Goal: Information Seeking & Learning: Compare options

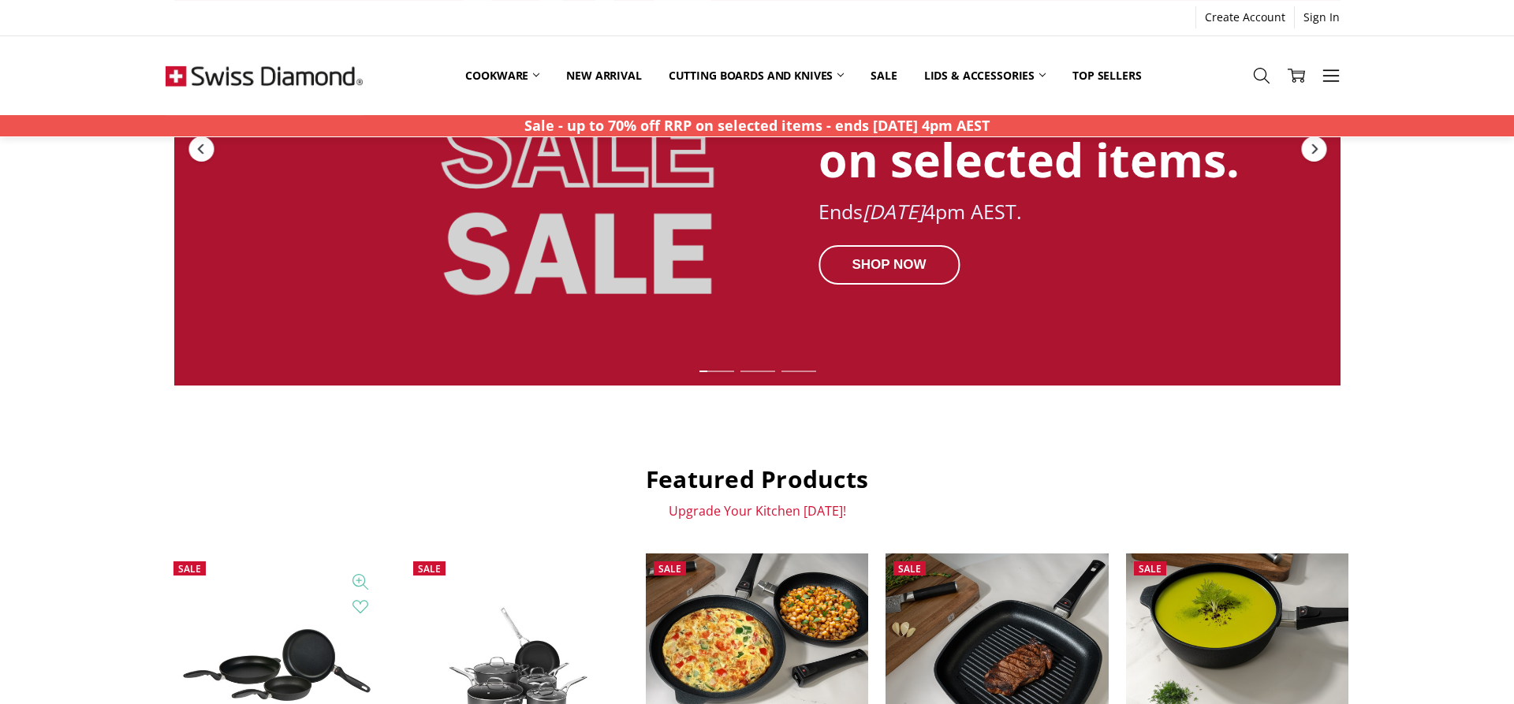
scroll to position [483, 0]
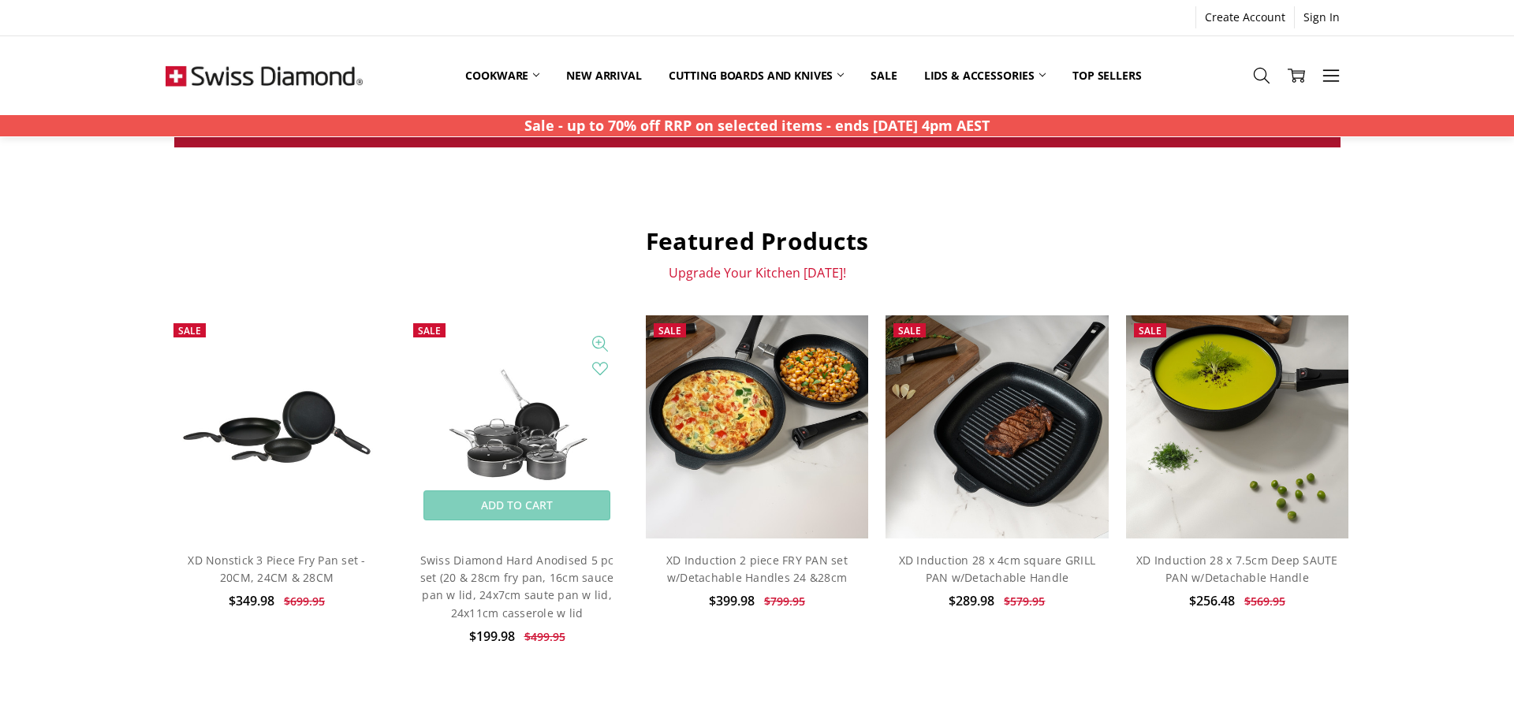
click at [545, 460] on img at bounding box center [516, 427] width 222 height 150
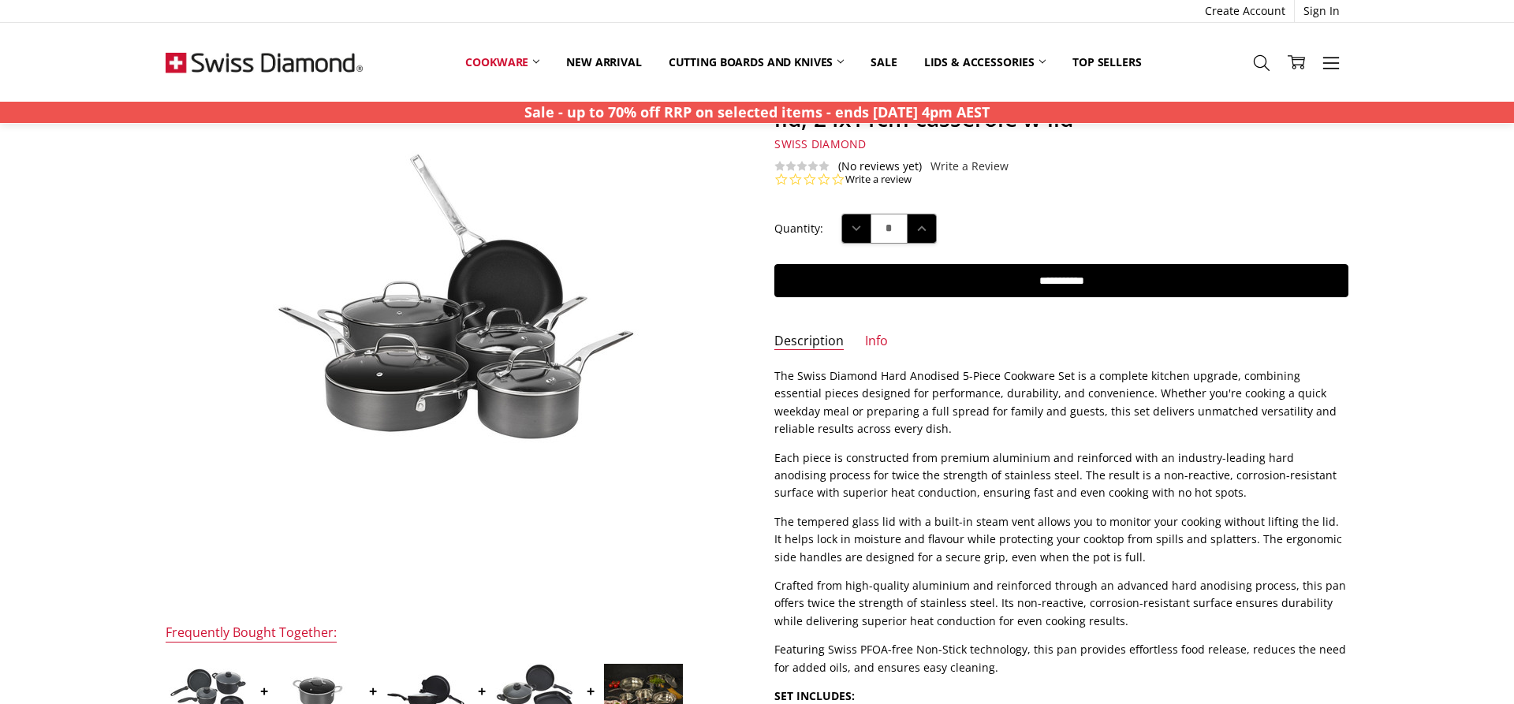
scroll to position [241, 0]
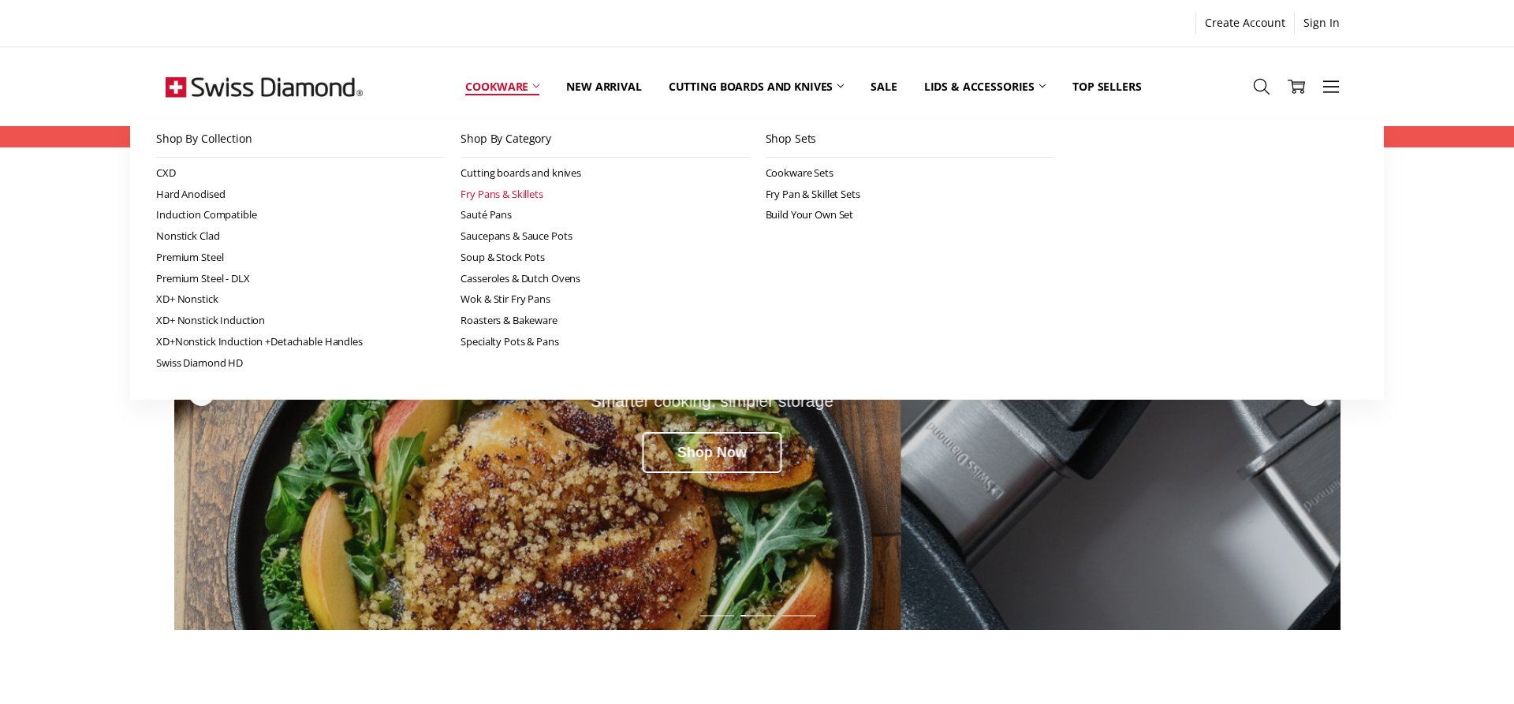
click at [502, 193] on link "Fry Pans & Skillets" at bounding box center [605, 194] width 288 height 21
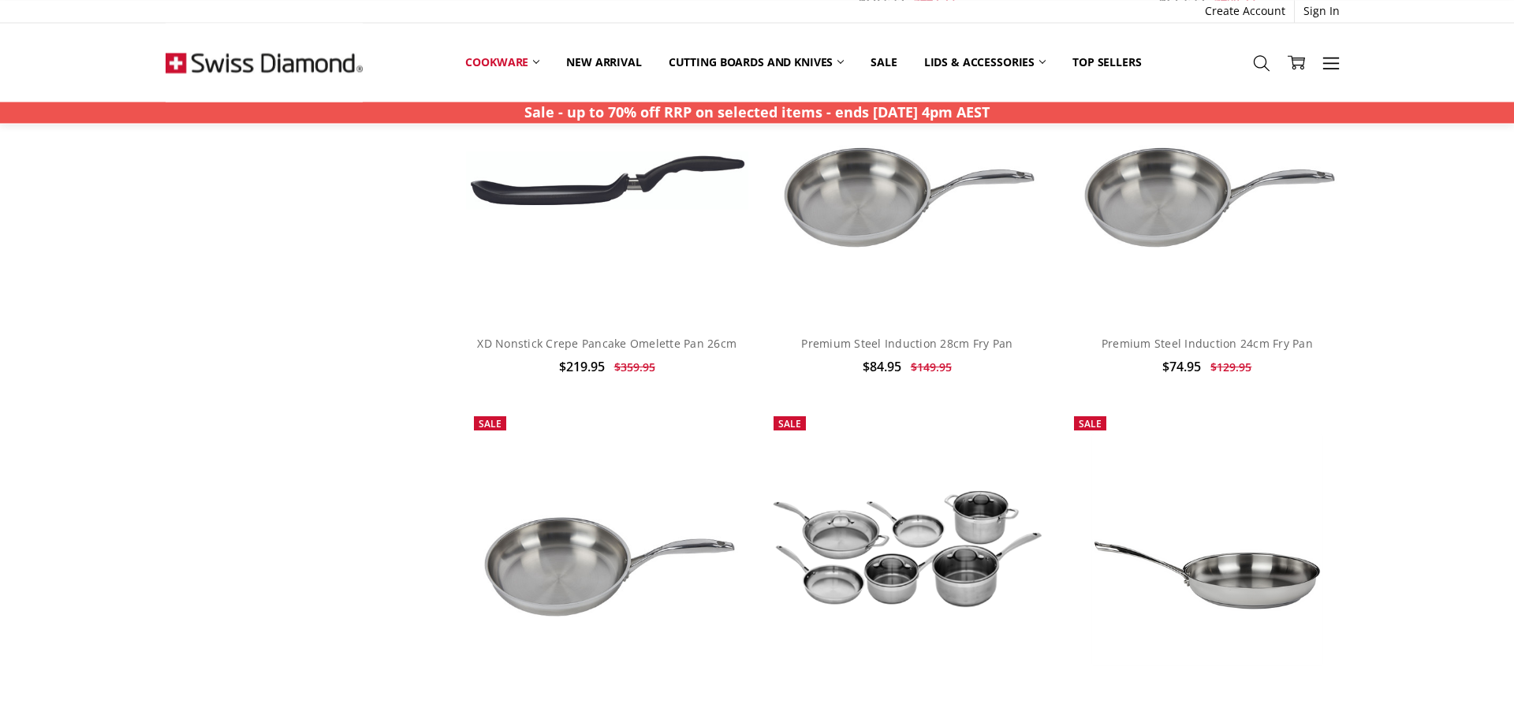
scroll to position [4344, 0]
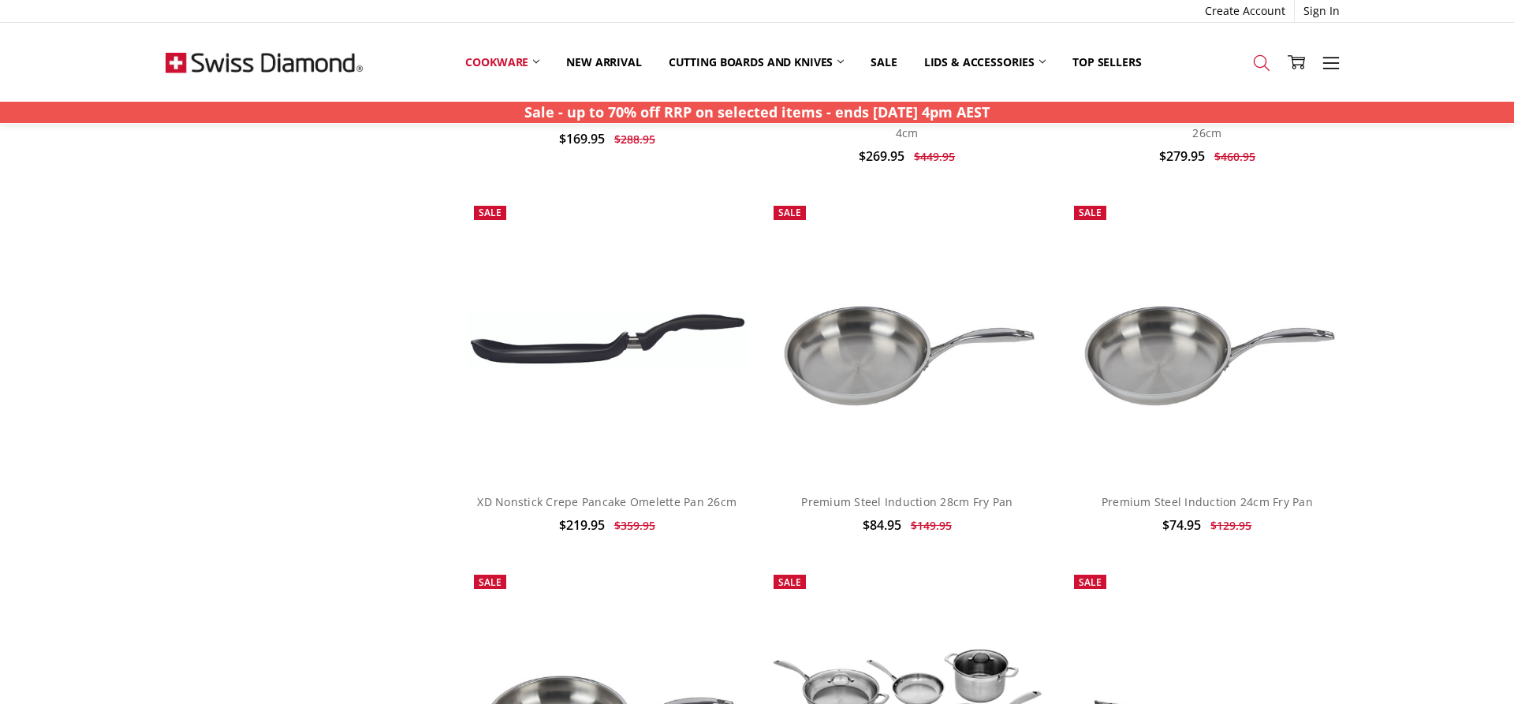
click at [1259, 57] on icon at bounding box center [1261, 62] width 17 height 17
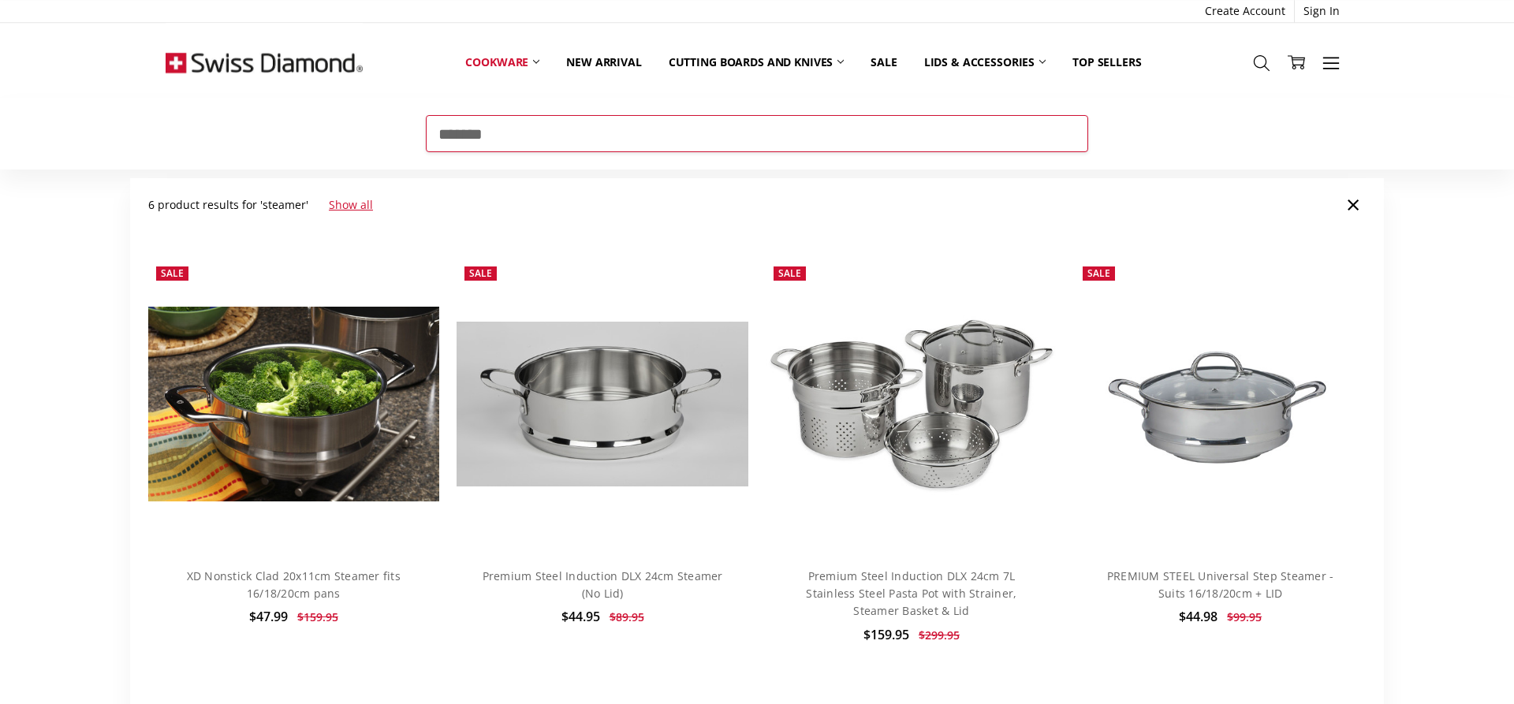
scroll to position [80, 0]
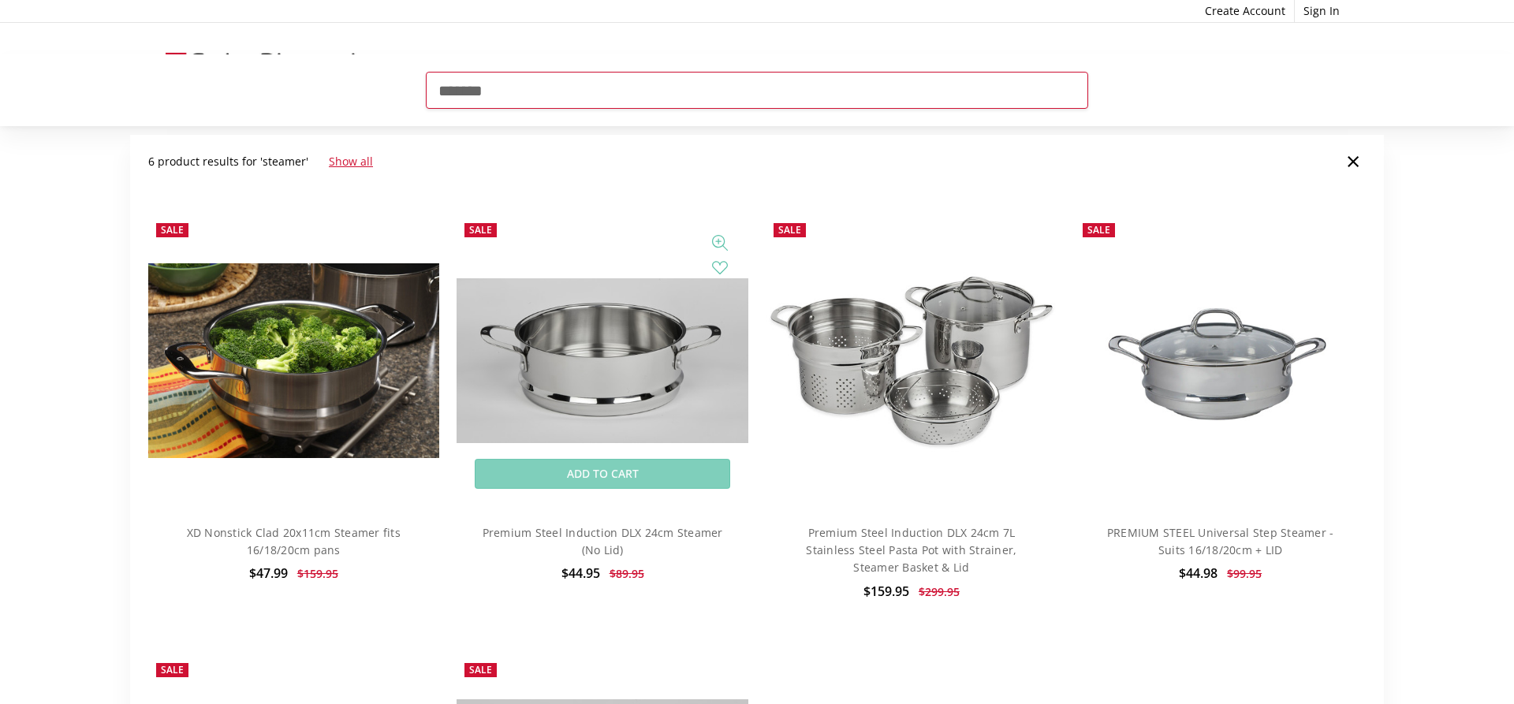
type input "*******"
click at [603, 382] on img at bounding box center [602, 360] width 291 height 164
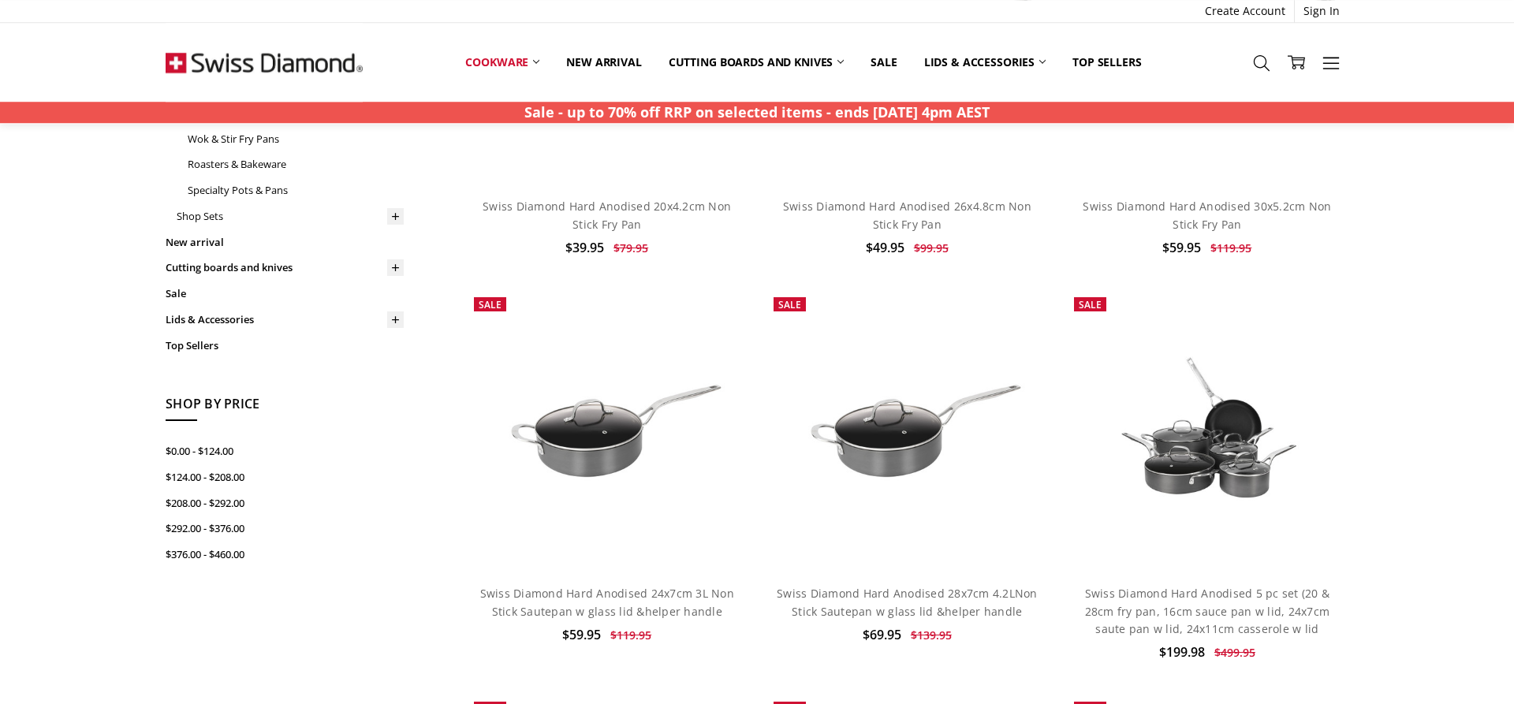
scroll to position [80, 0]
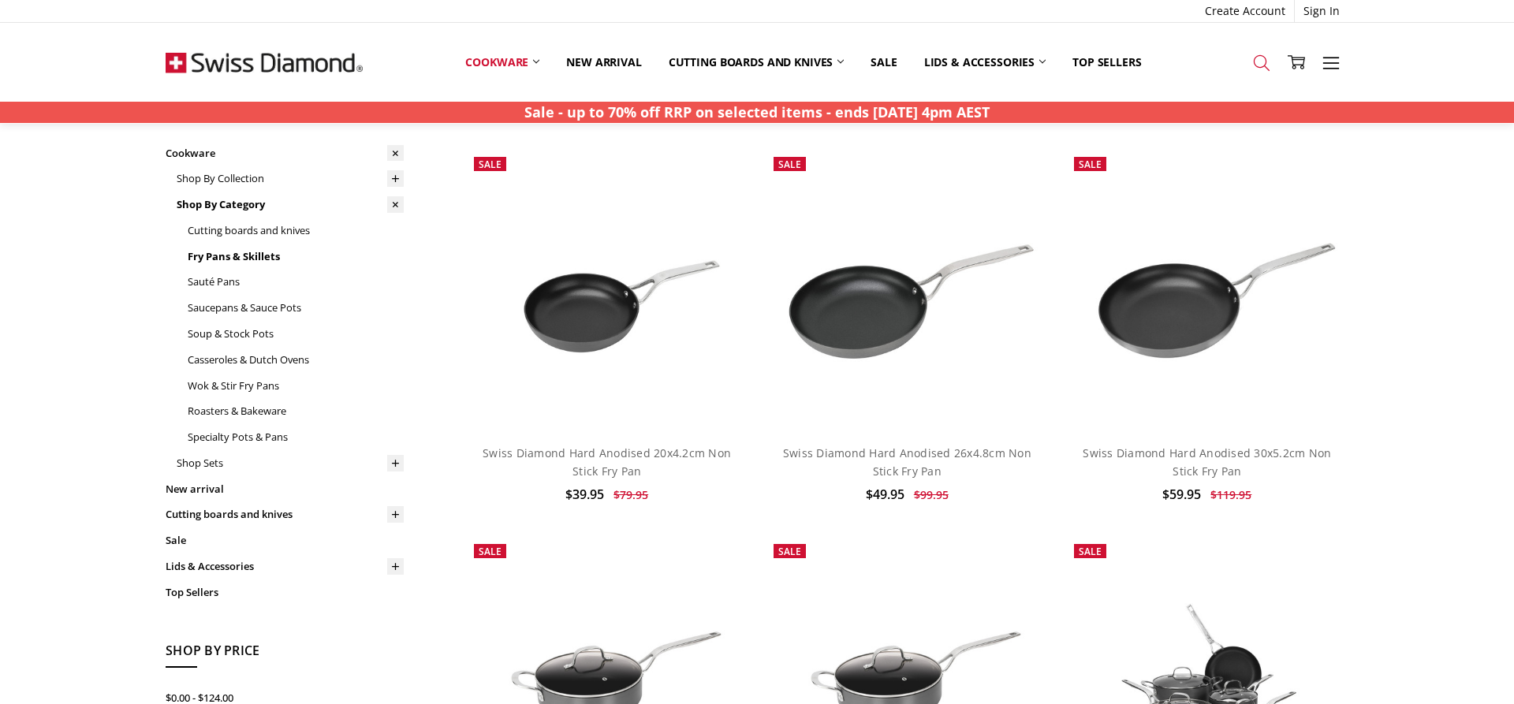
click at [1263, 62] on icon at bounding box center [1261, 62] width 17 height 17
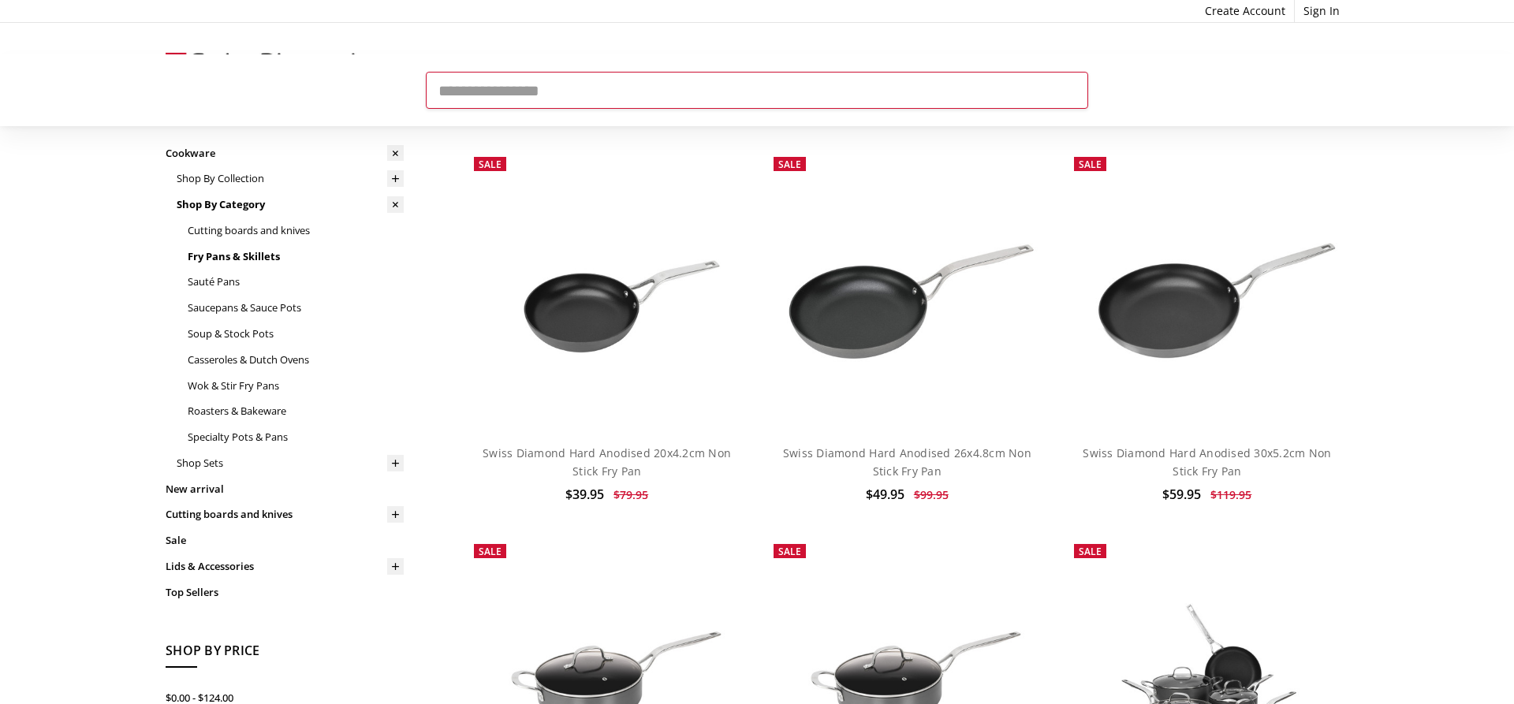
scroll to position [0, 0]
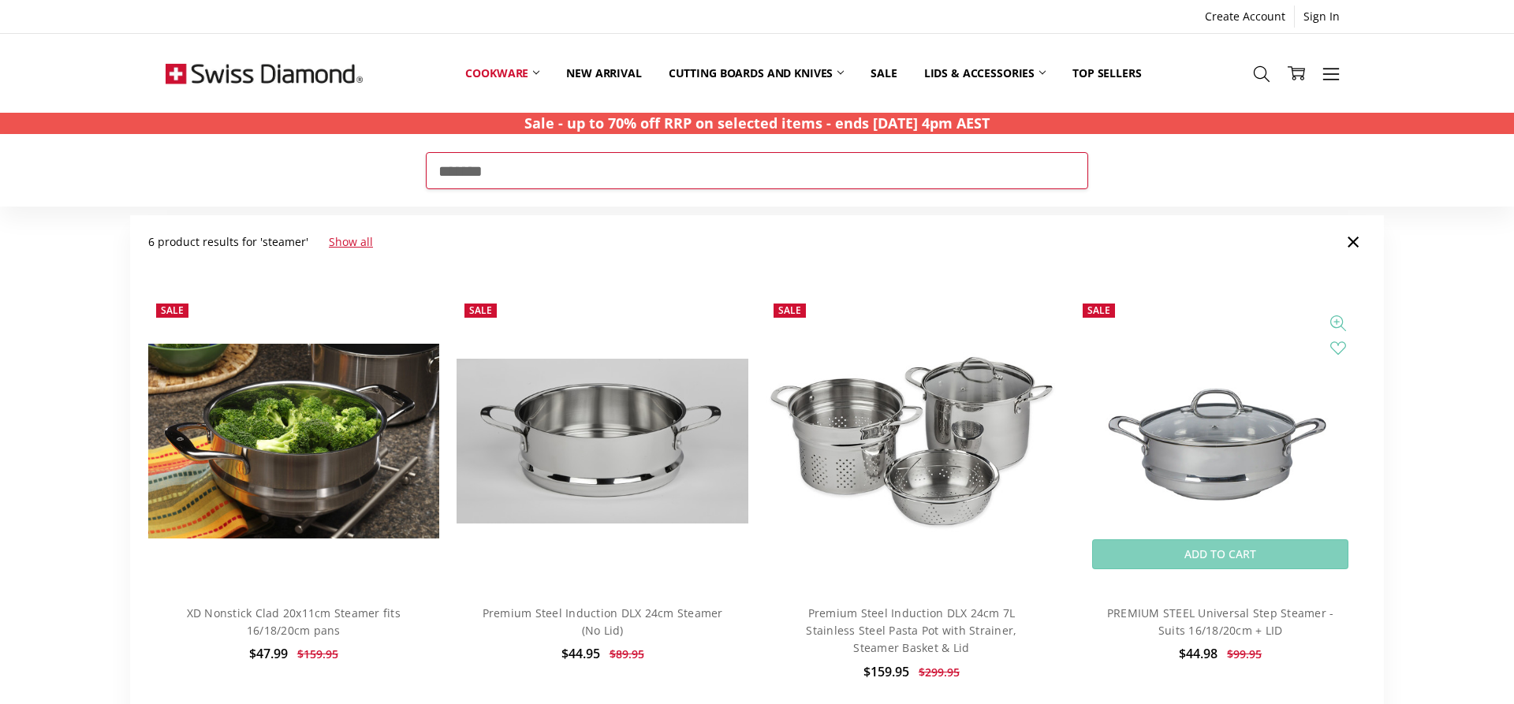
type input "*******"
click at [1231, 482] on img at bounding box center [1220, 441] width 291 height 291
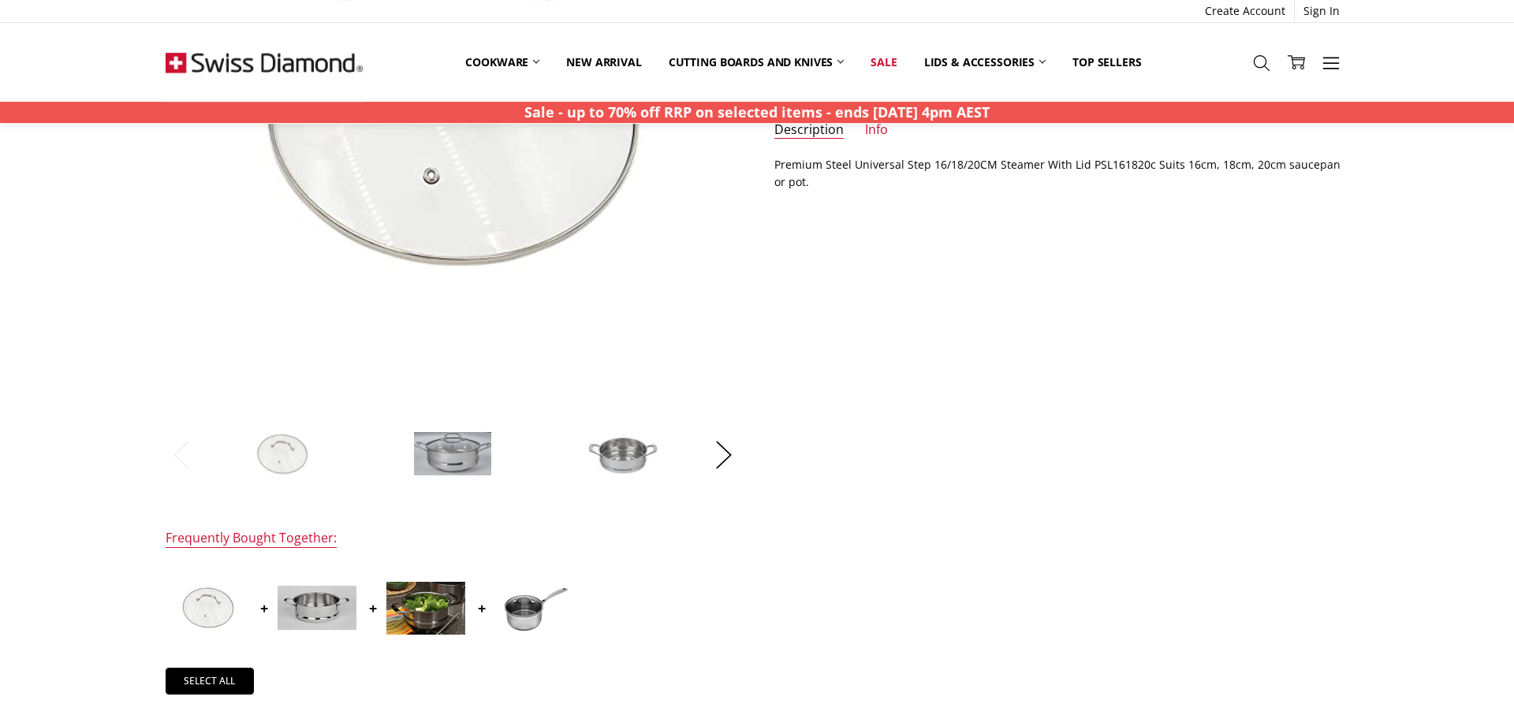
scroll to position [402, 0]
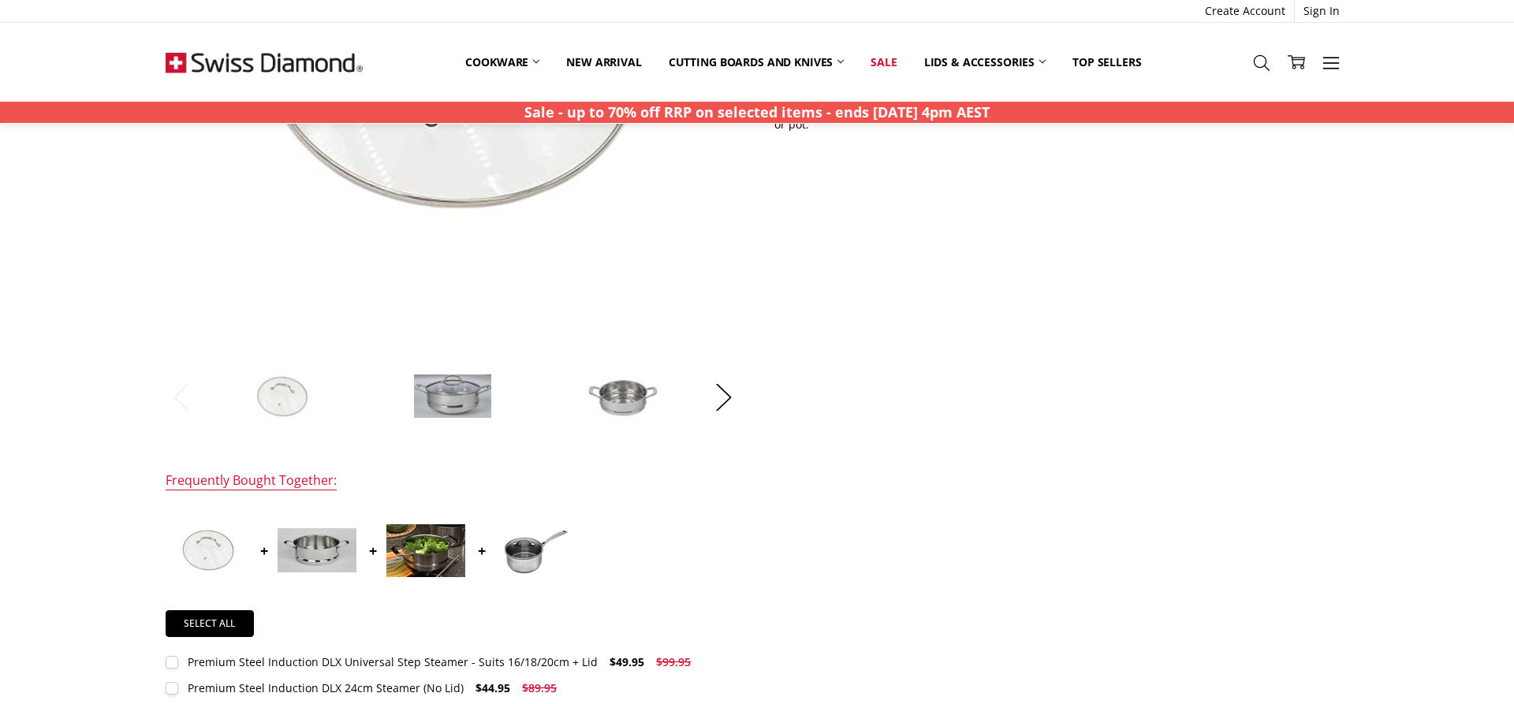
click at [467, 400] on img at bounding box center [452, 396] width 79 height 45
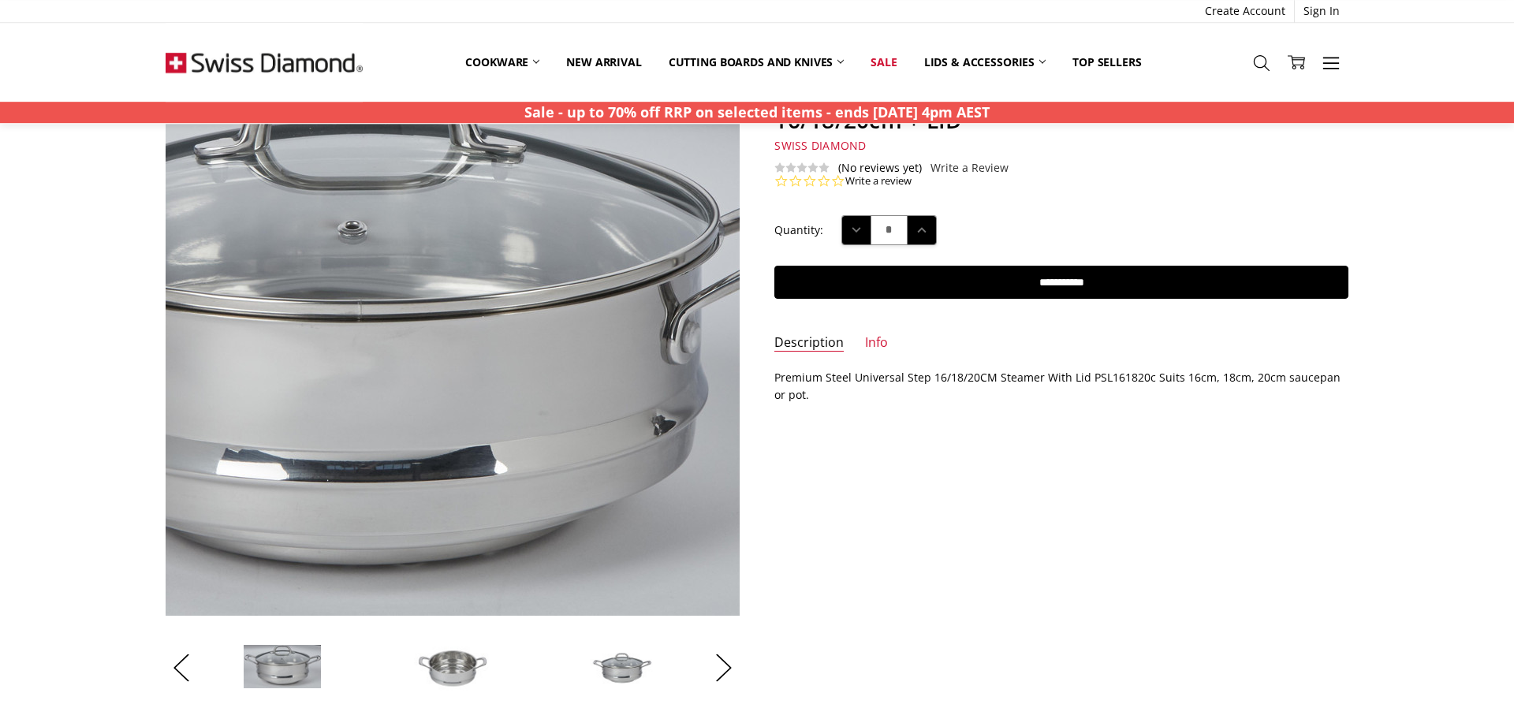
scroll to position [161, 0]
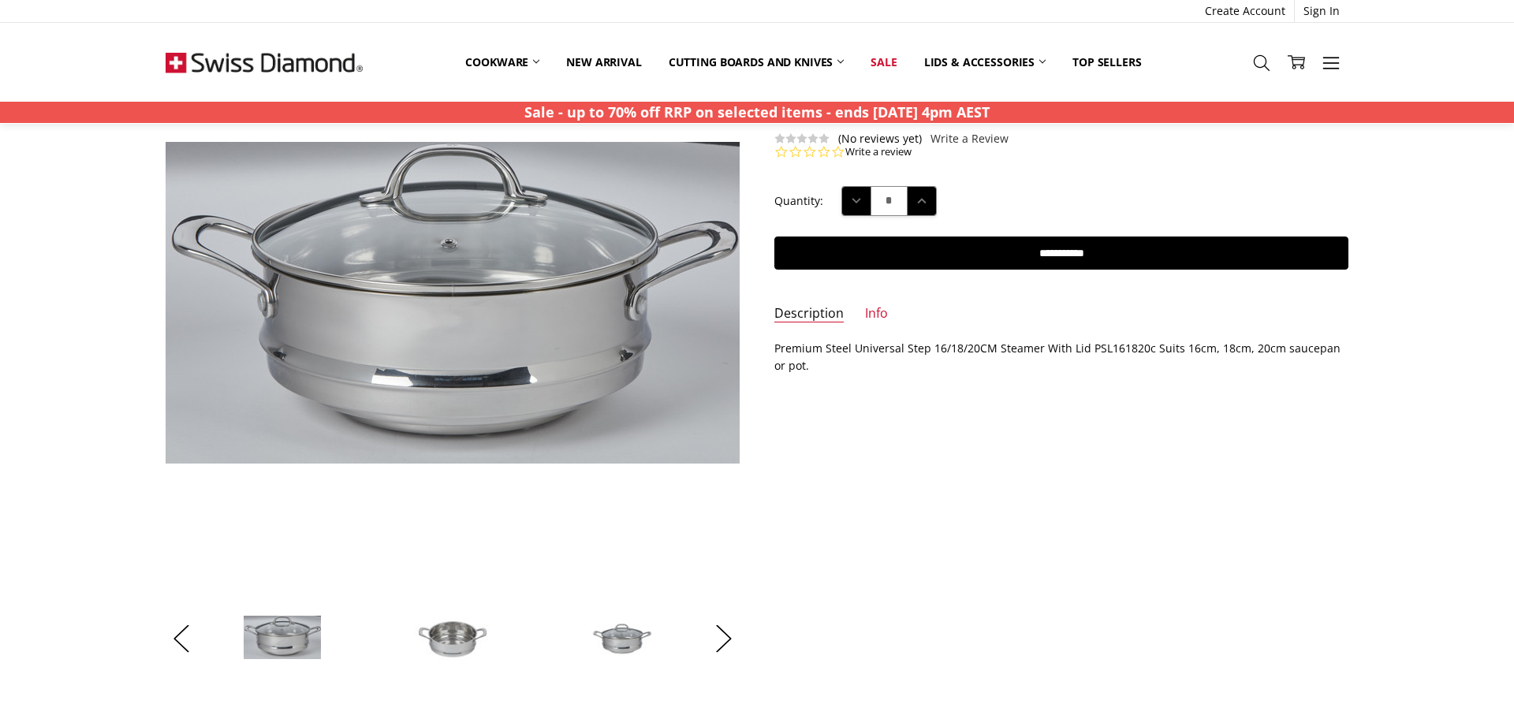
click at [448, 643] on img at bounding box center [452, 638] width 79 height 79
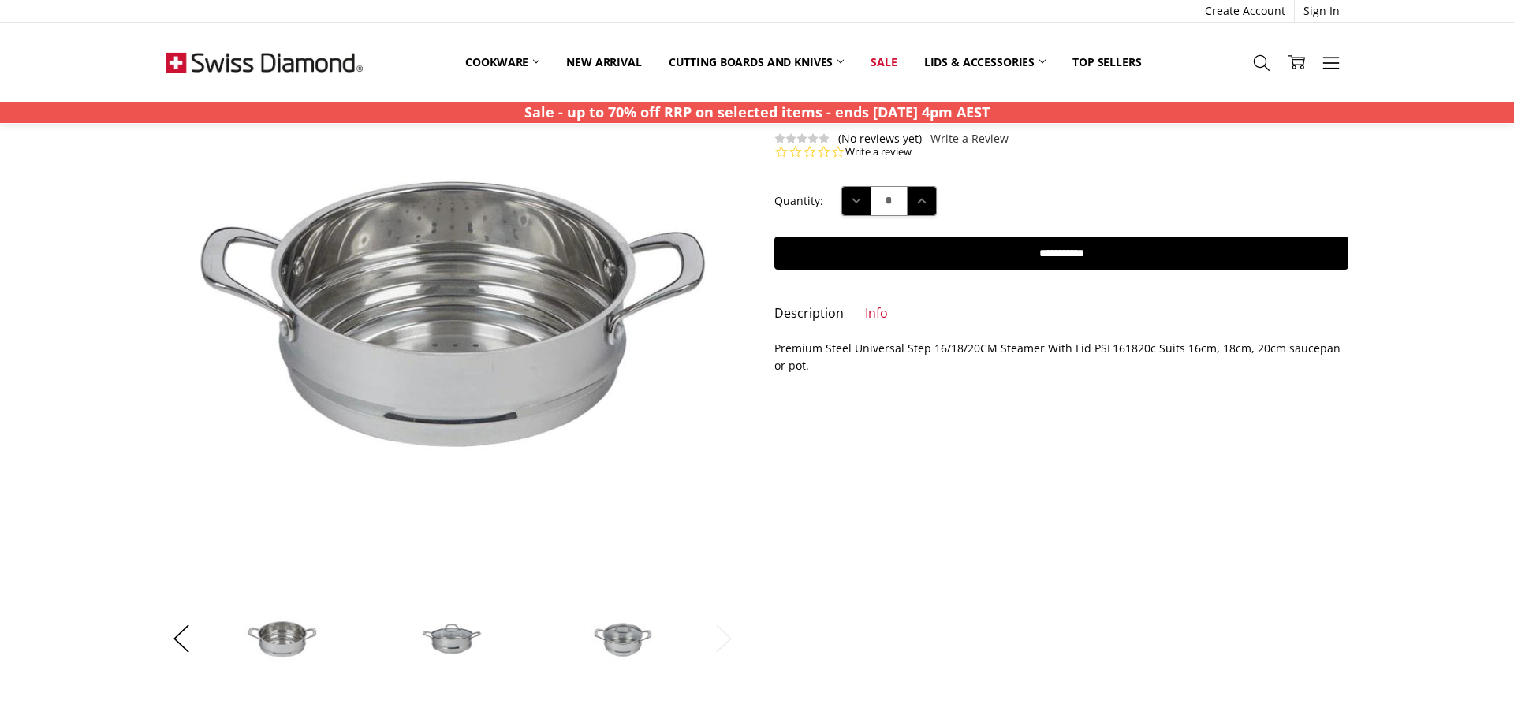
click at [636, 638] on img at bounding box center [623, 638] width 79 height 79
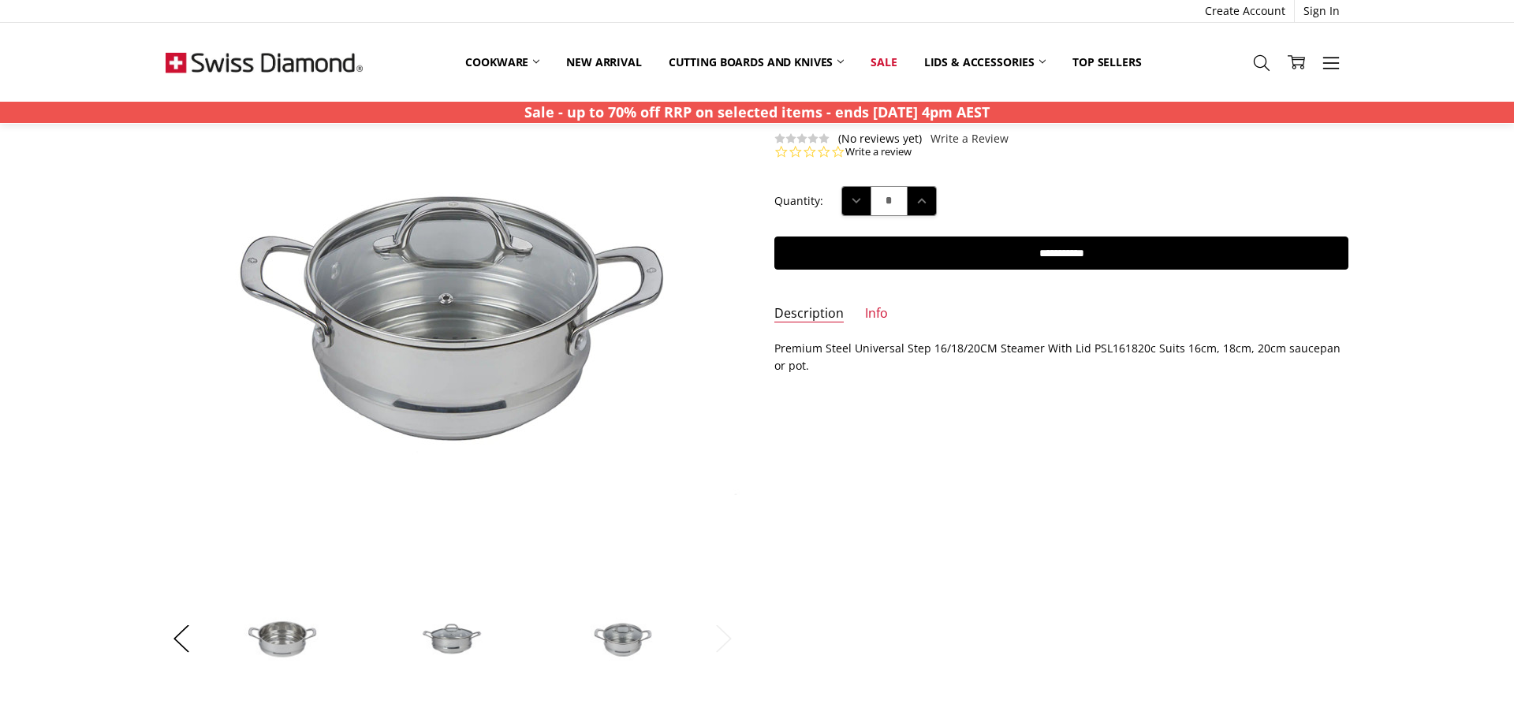
click at [461, 638] on img at bounding box center [452, 638] width 79 height 79
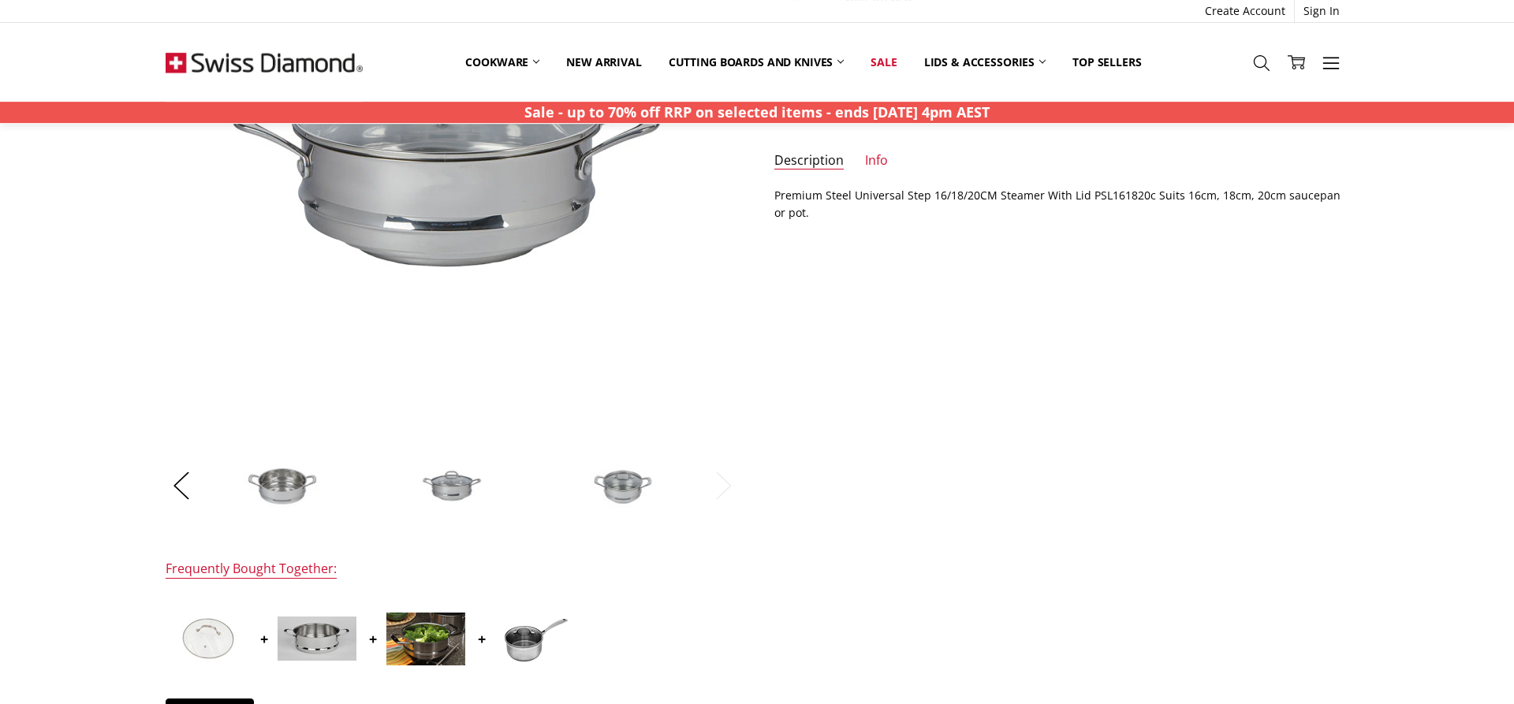
scroll to position [322, 0]
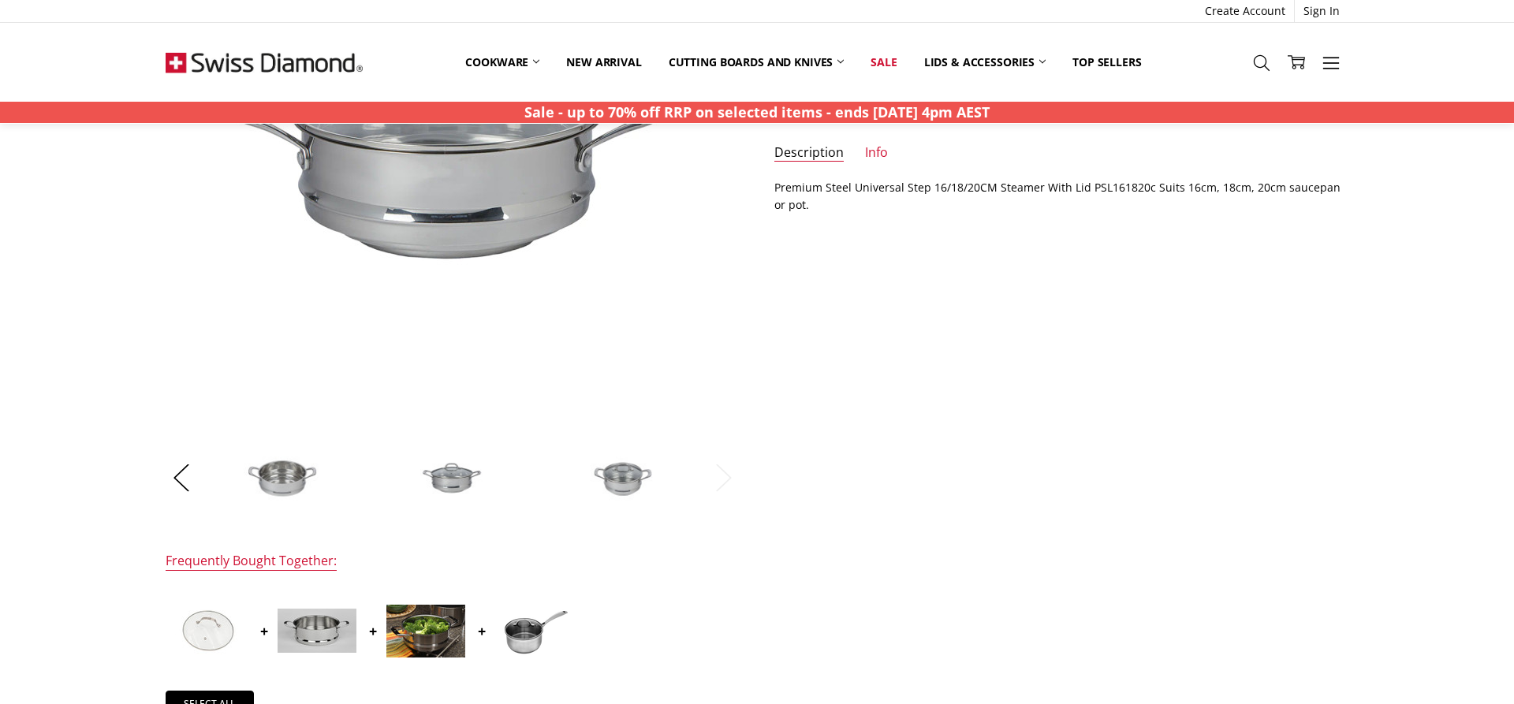
click at [418, 636] on img at bounding box center [425, 631] width 79 height 53
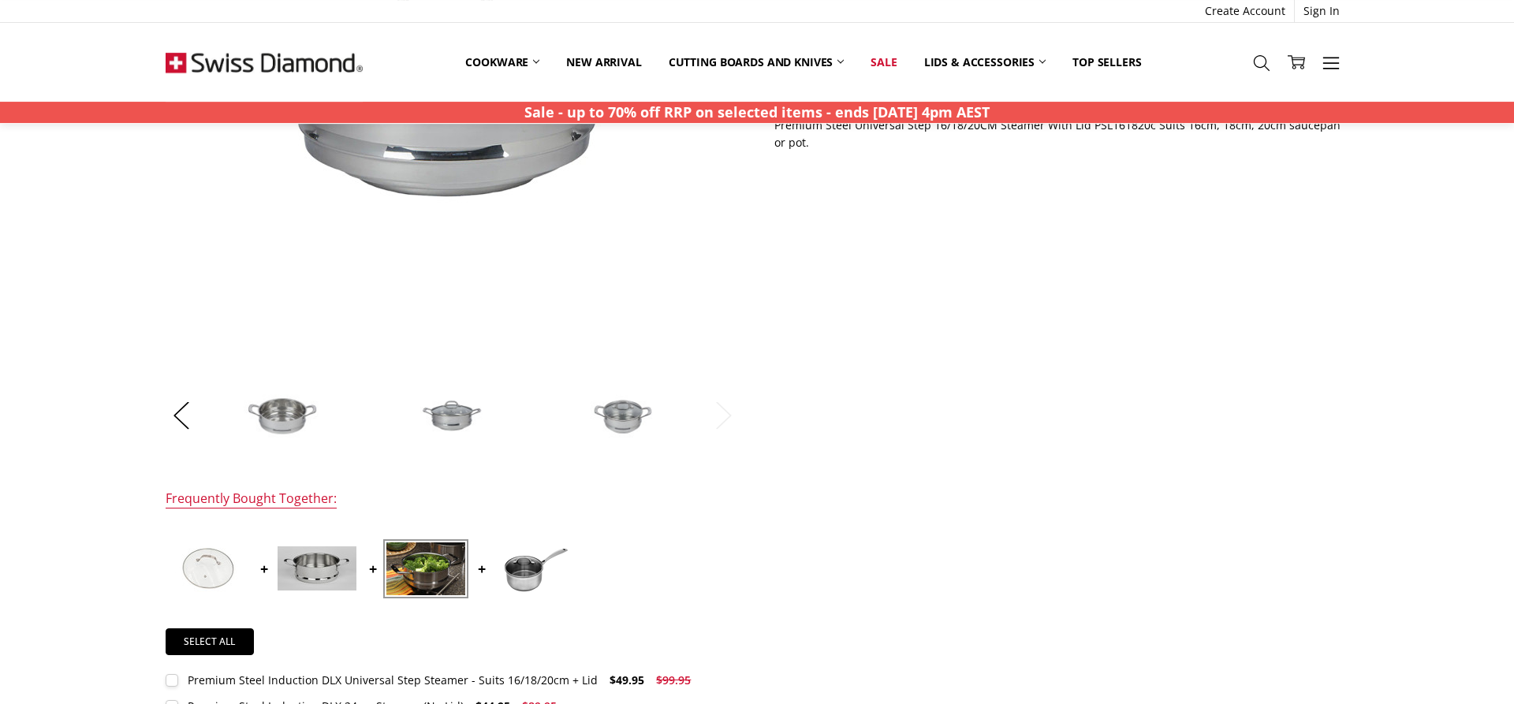
scroll to position [596, 0]
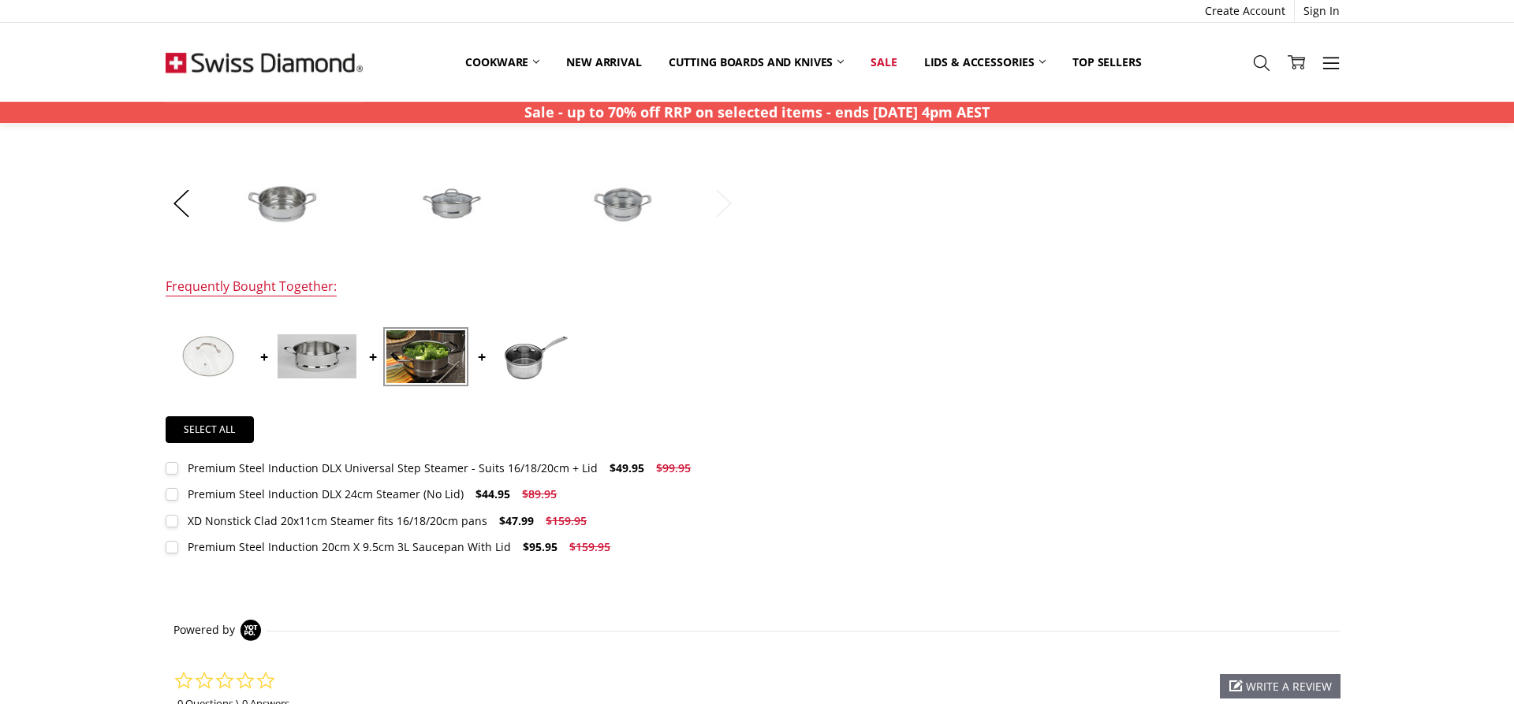
click at [452, 544] on div "Premium Steel Induction 20cm X 9.5cm 3L Saucepan With Lid" at bounding box center [349, 546] width 323 height 15
click at [522, 350] on img at bounding box center [534, 356] width 79 height 50
click at [423, 362] on img at bounding box center [425, 356] width 79 height 53
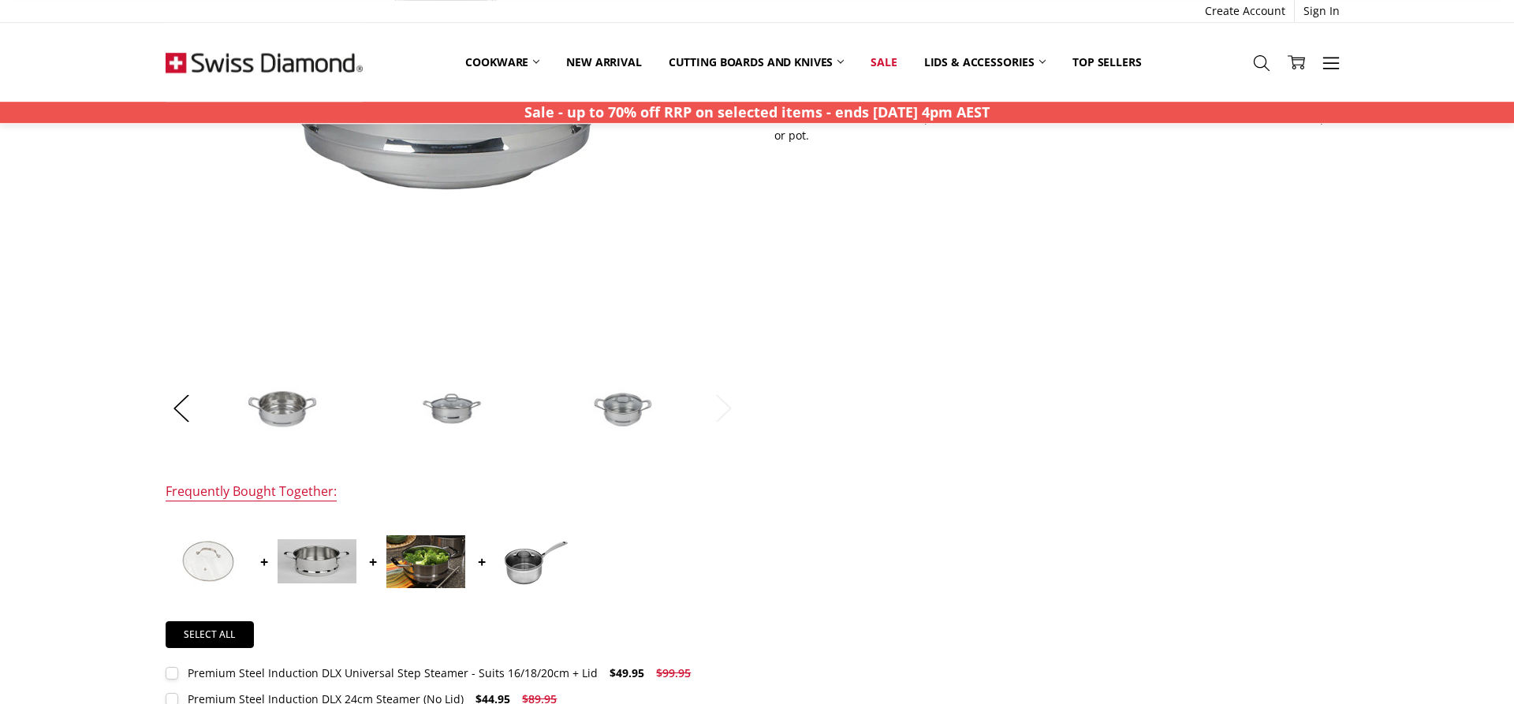
scroll to position [435, 0]
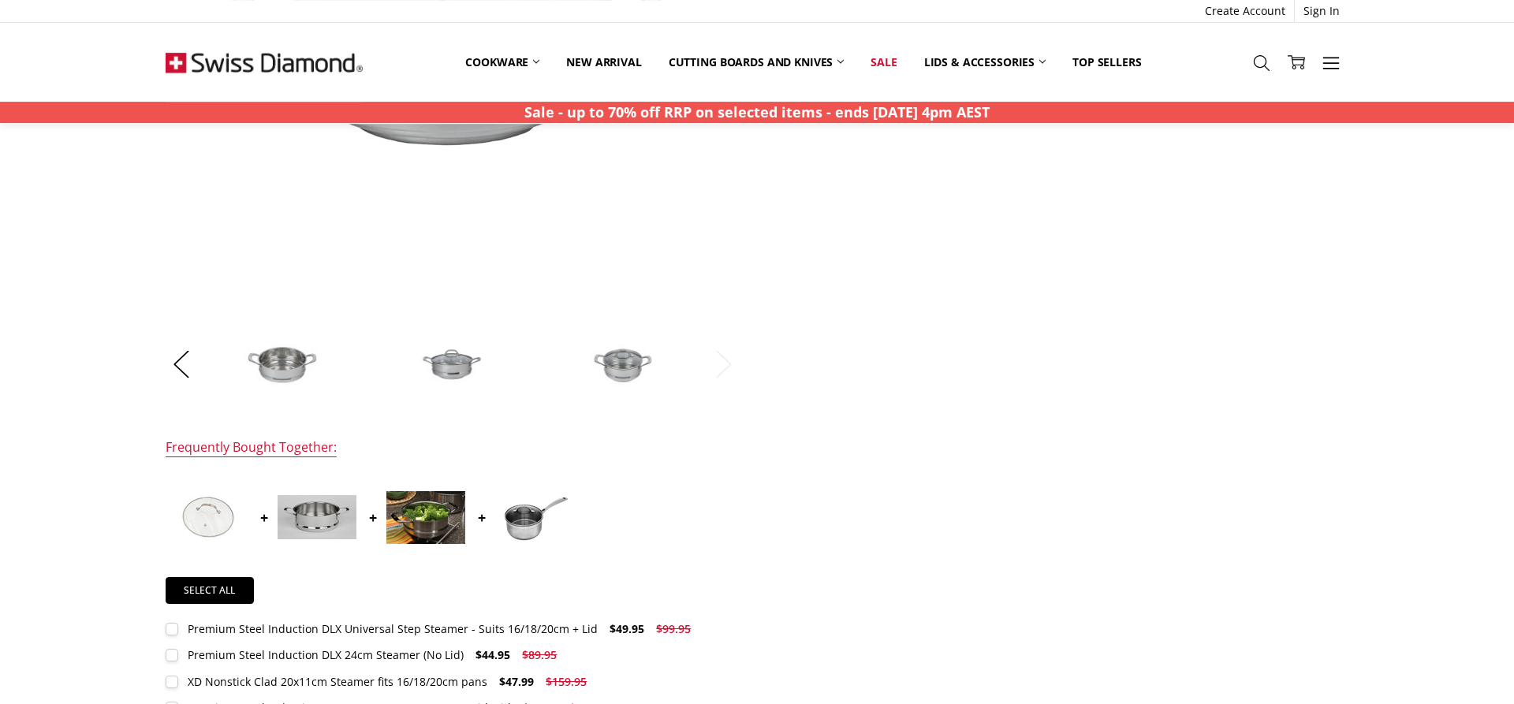
click at [422, 512] on img at bounding box center [425, 517] width 79 height 53
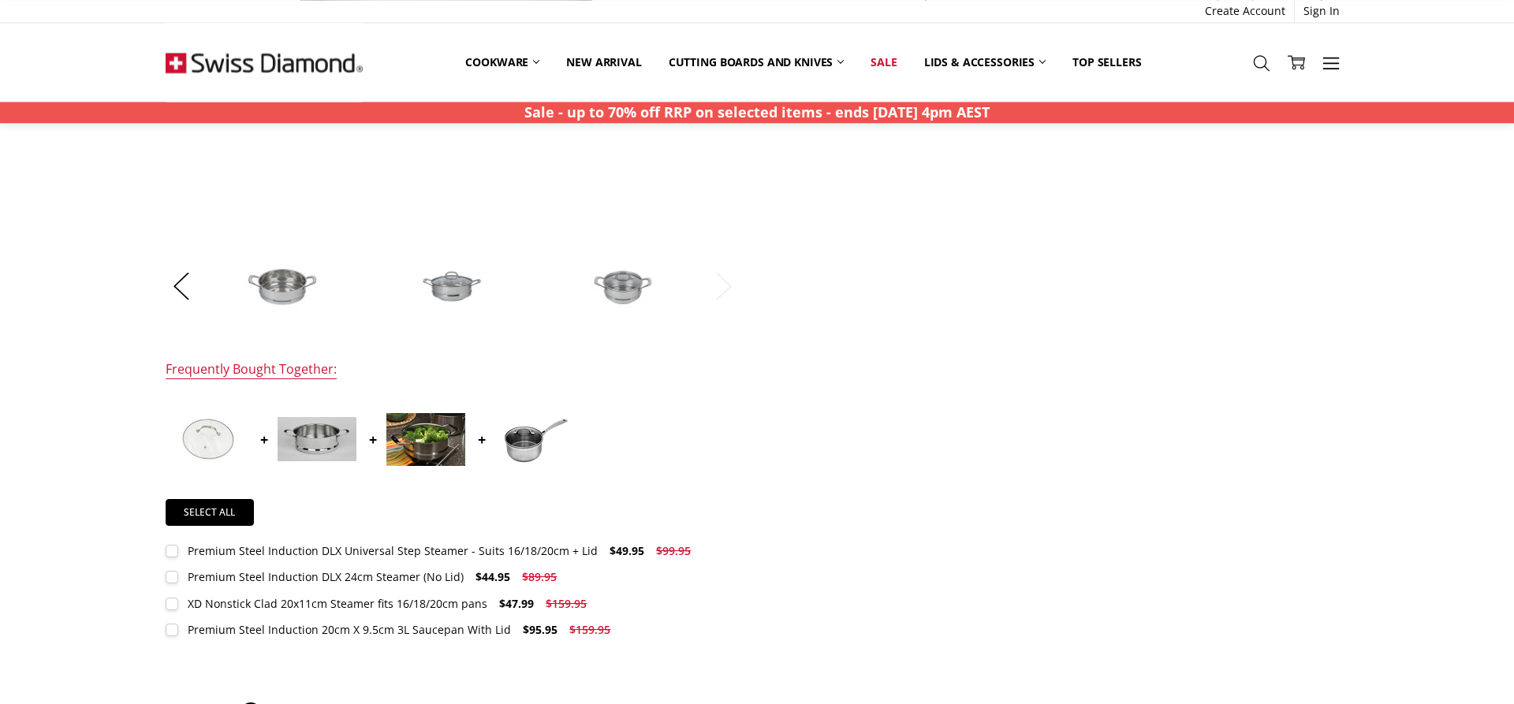
scroll to position [516, 0]
click at [349, 601] on div "XD Nonstick Clad 20x11cm Steamer fits 16/18/20cm pans" at bounding box center [338, 601] width 300 height 15
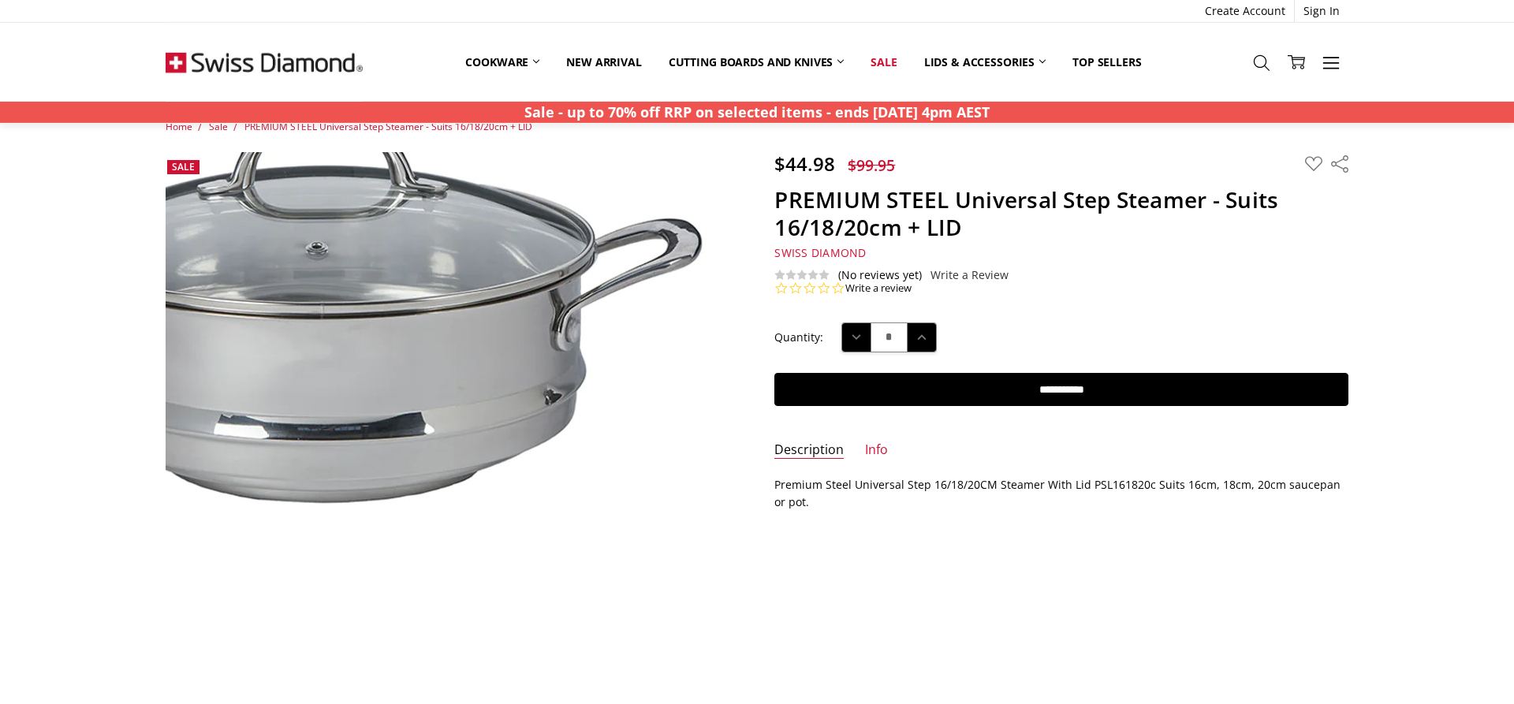
scroll to position [0, 0]
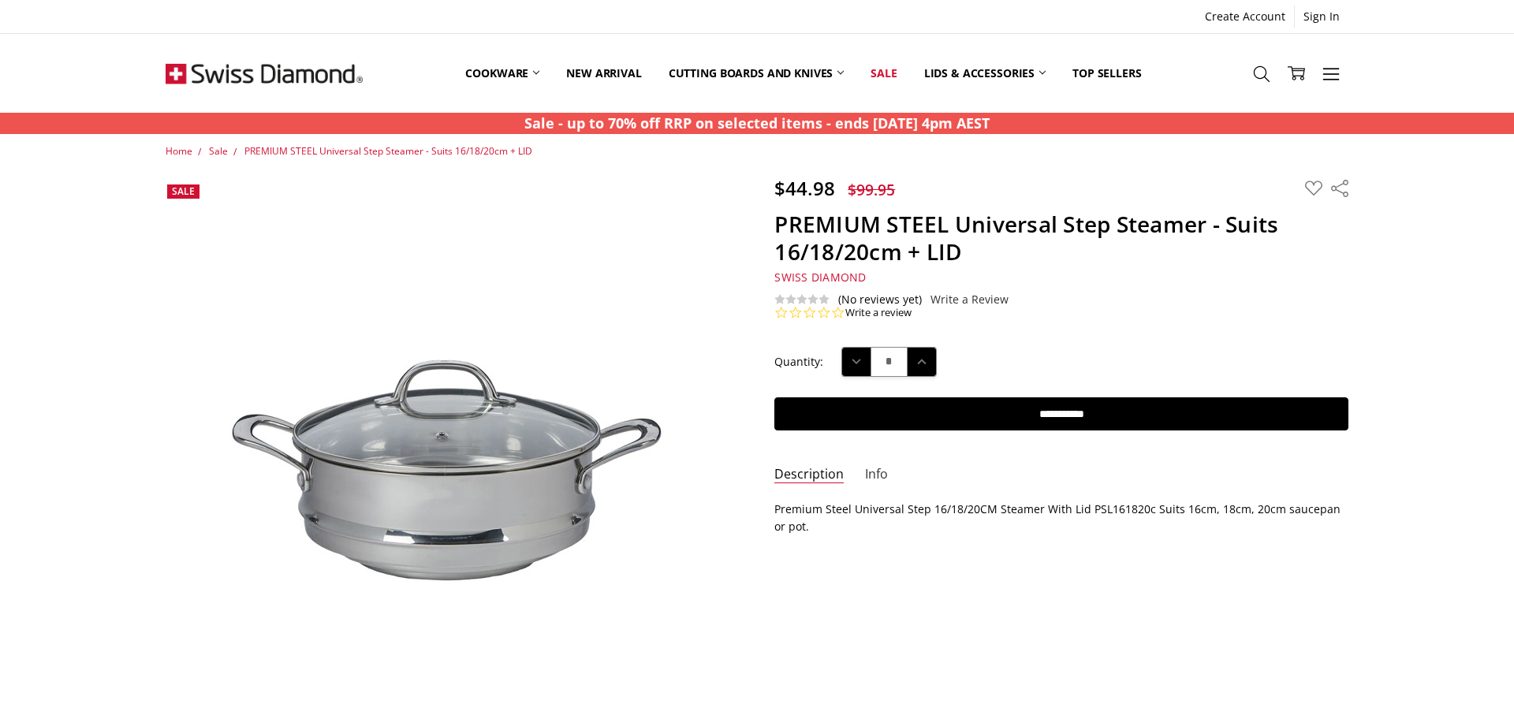
click at [875, 475] on link "Info" at bounding box center [876, 475] width 23 height 18
click at [805, 474] on link "Description" at bounding box center [808, 475] width 69 height 18
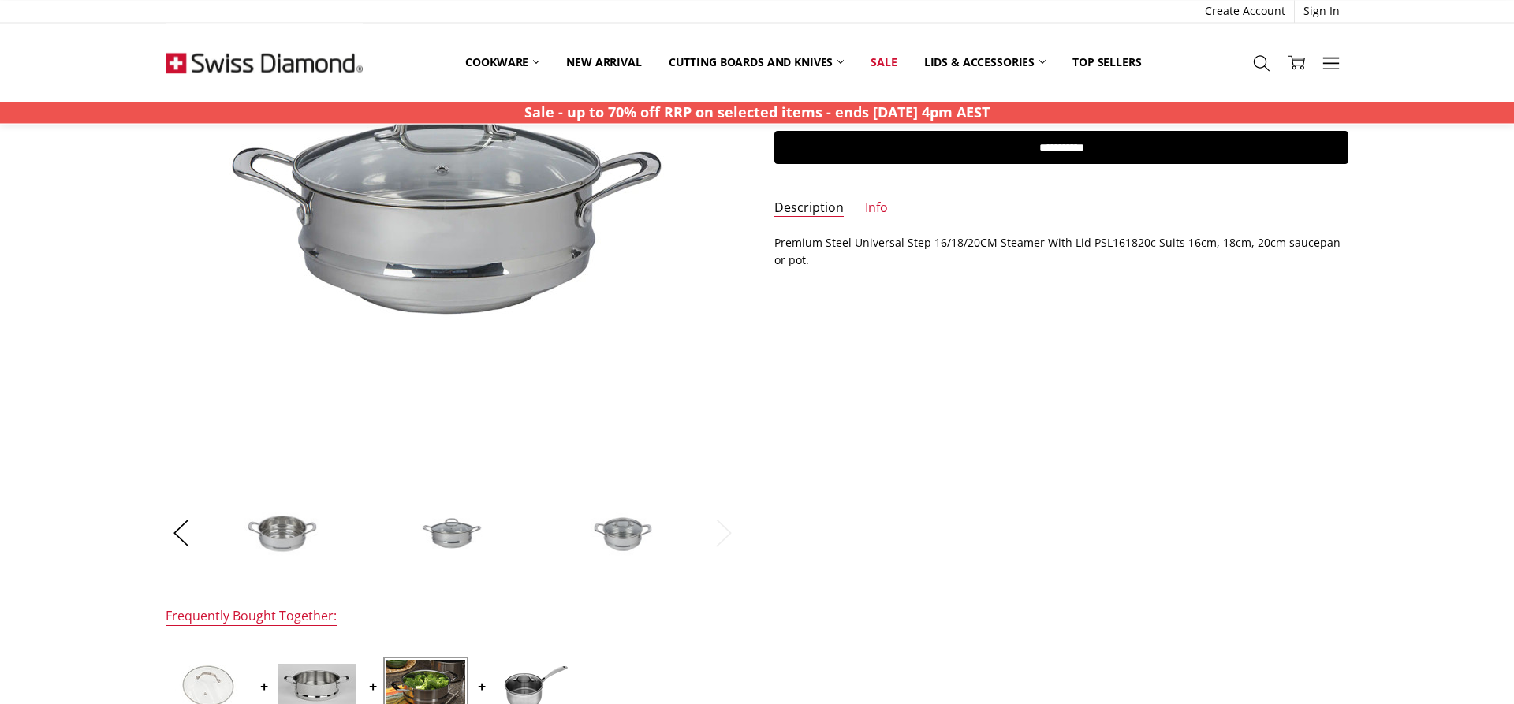
scroll to position [402, 0]
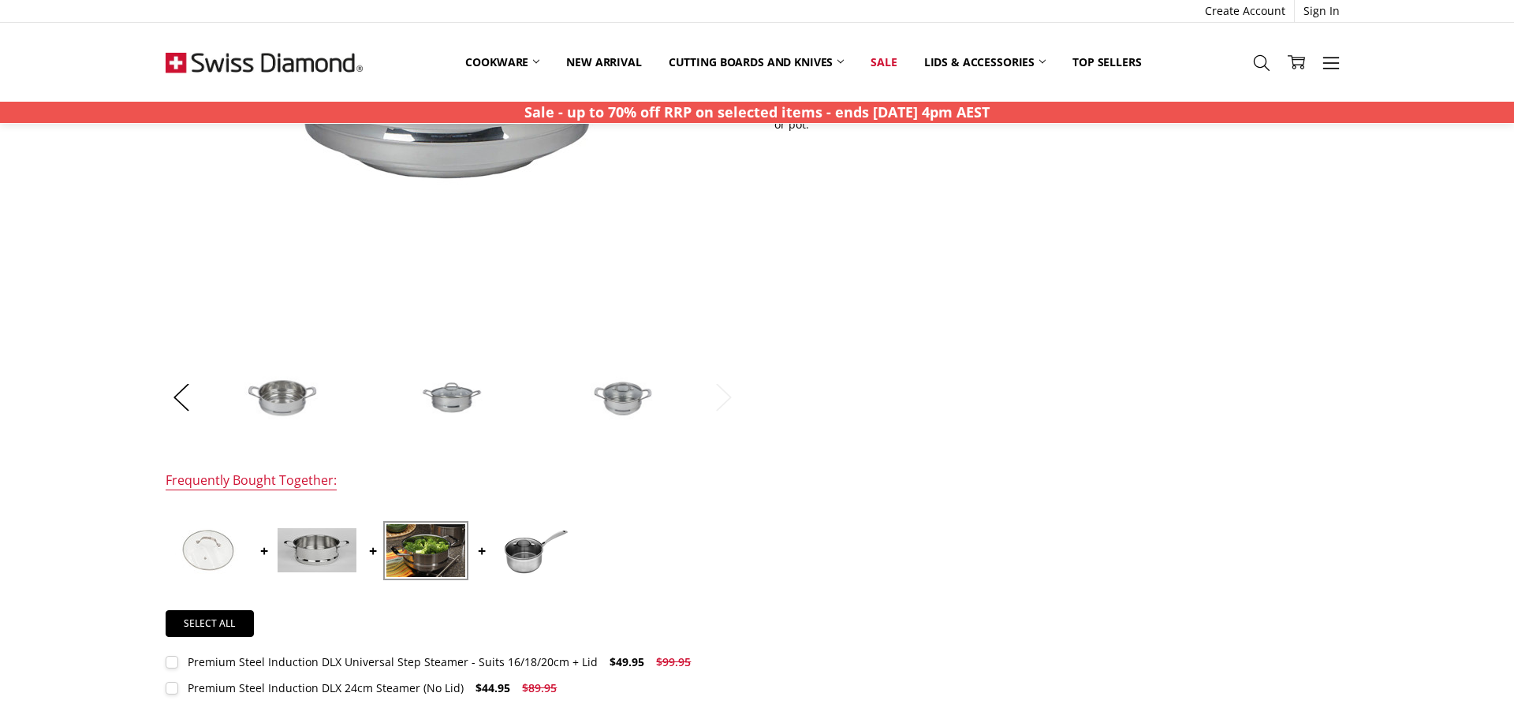
click at [286, 394] on img at bounding box center [282, 396] width 79 height 79
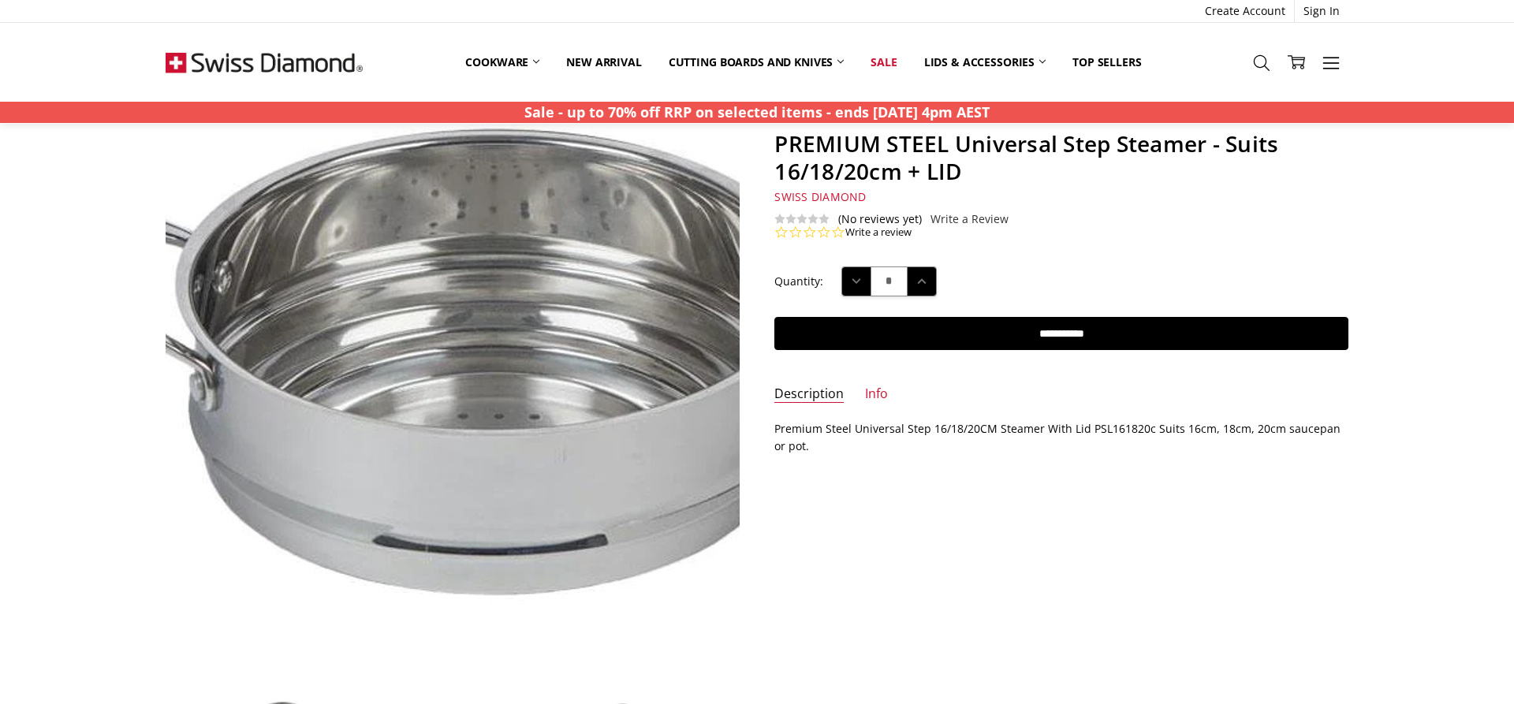
scroll to position [0, 0]
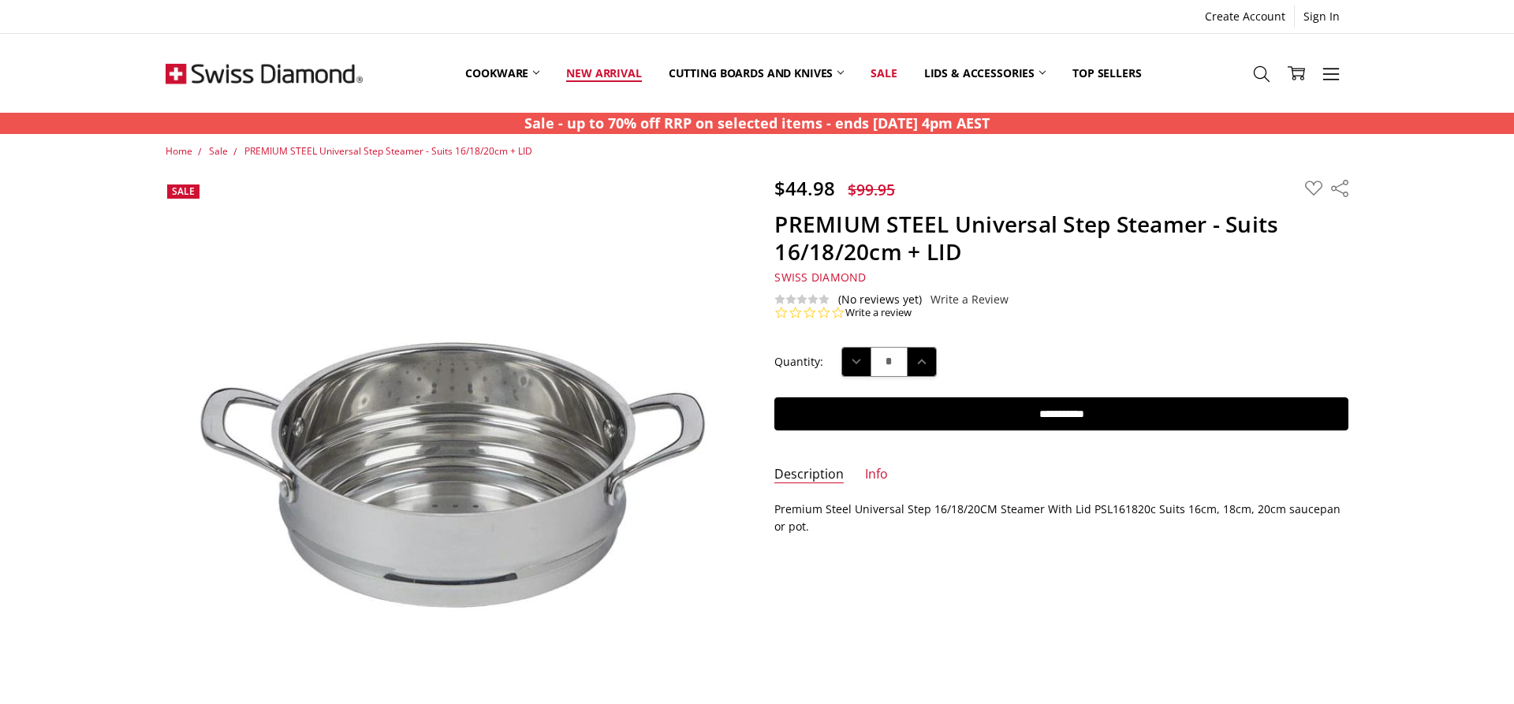
click at [617, 72] on link "New arrival" at bounding box center [604, 73] width 102 height 70
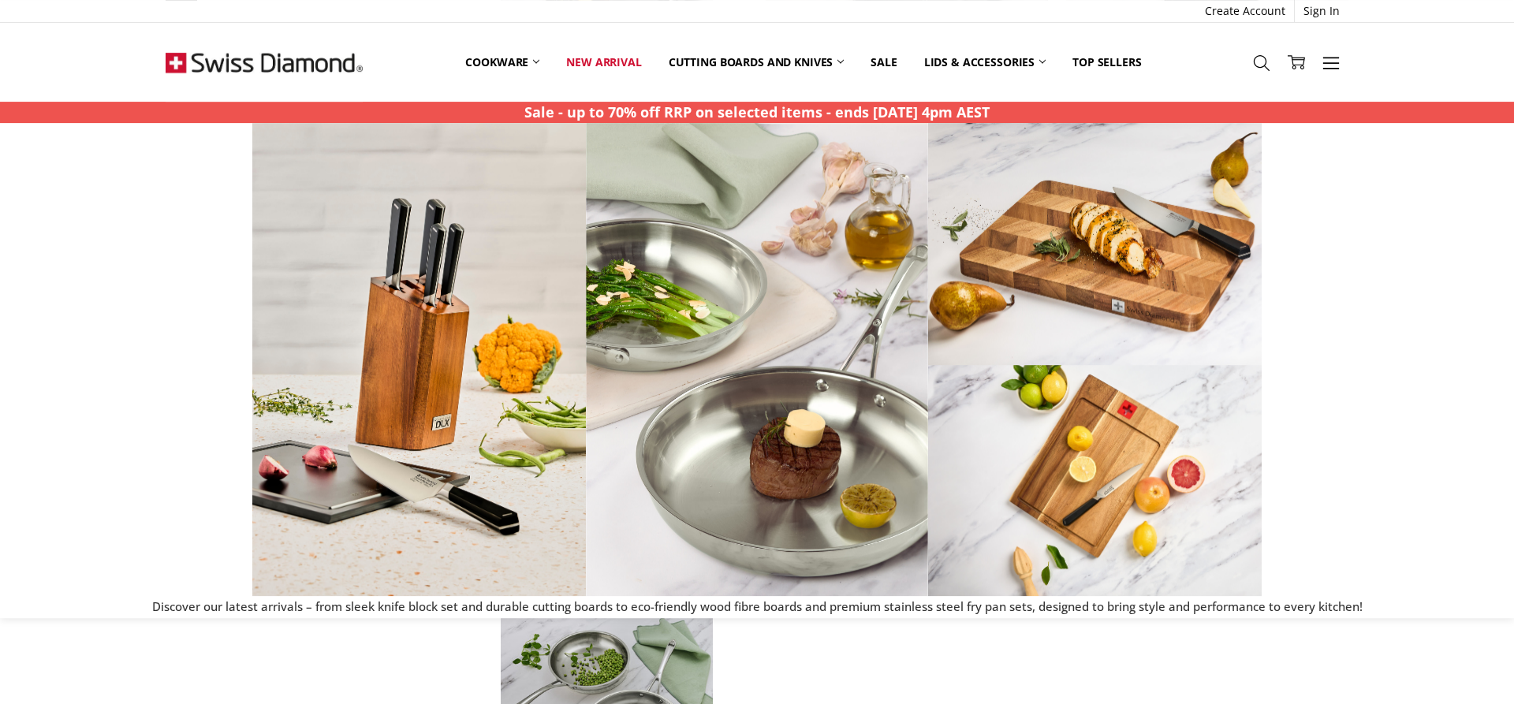
scroll to position [80, 0]
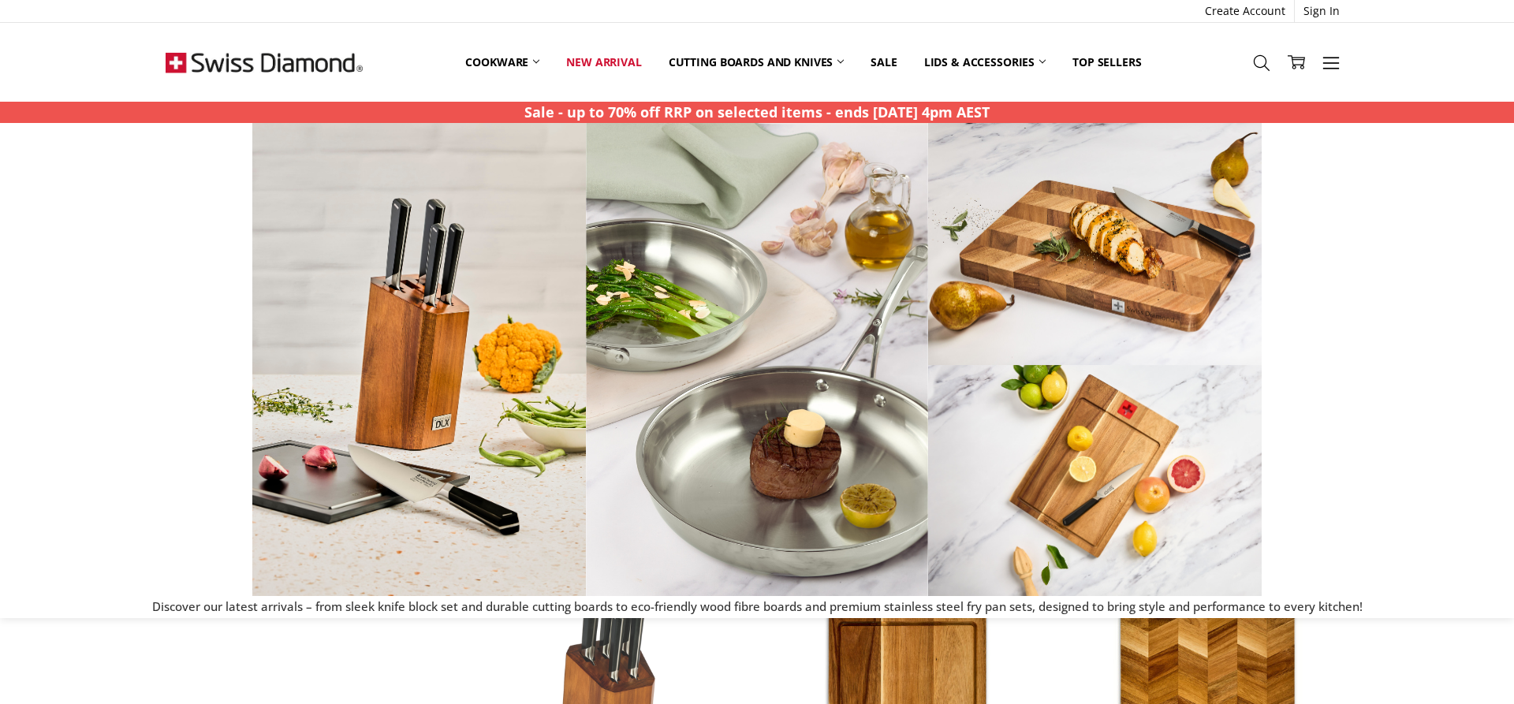
click at [1401, 577] on div at bounding box center [758, 359] width 1498 height 473
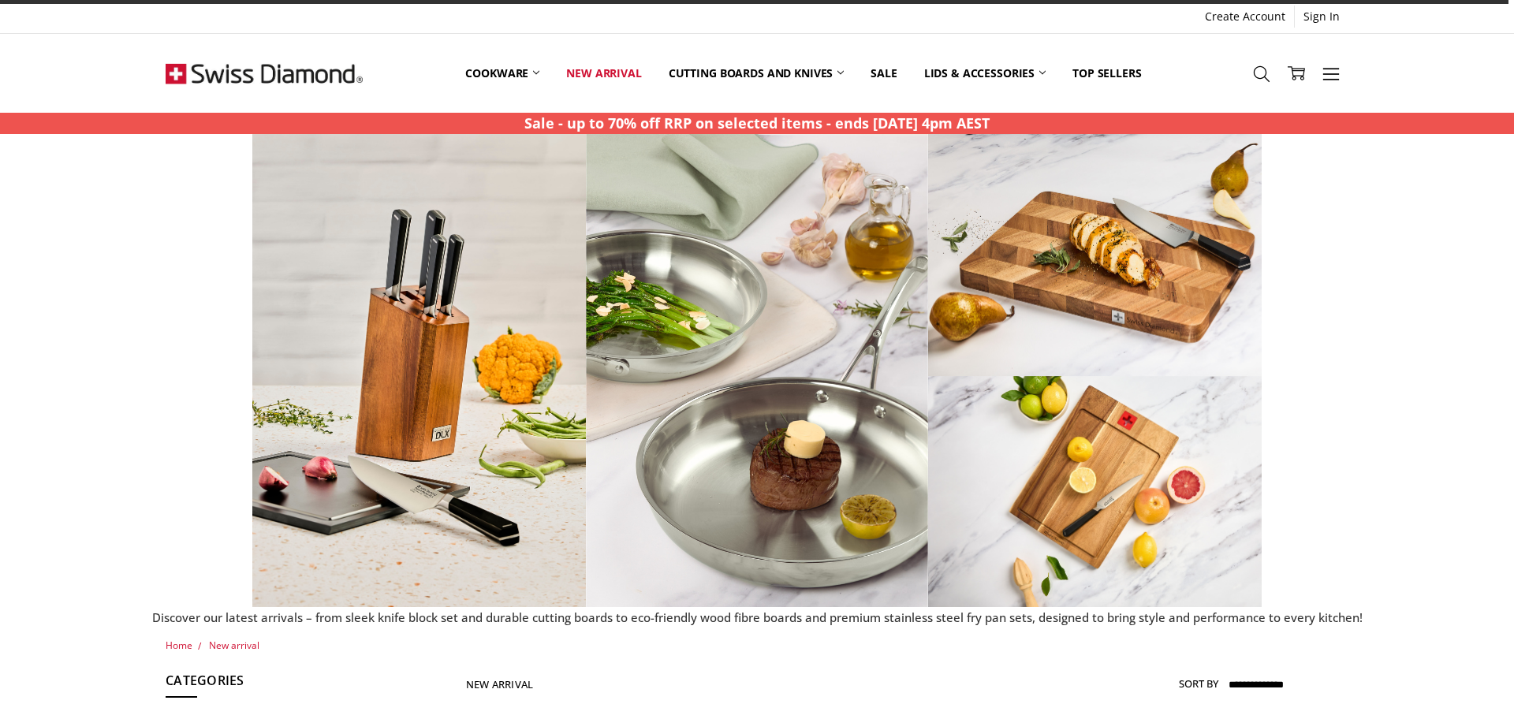
click at [1370, 506] on div at bounding box center [758, 370] width 1498 height 473
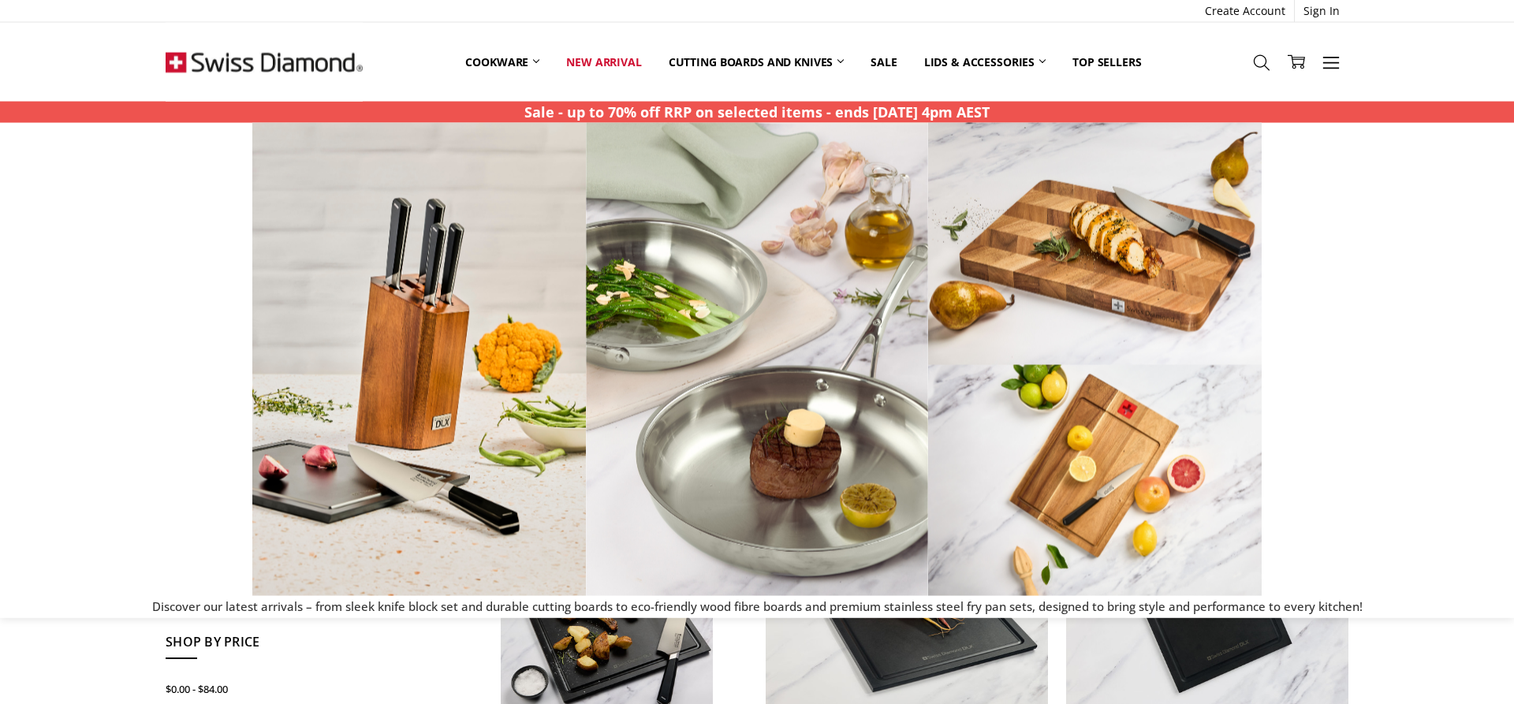
scroll to position [241, 0]
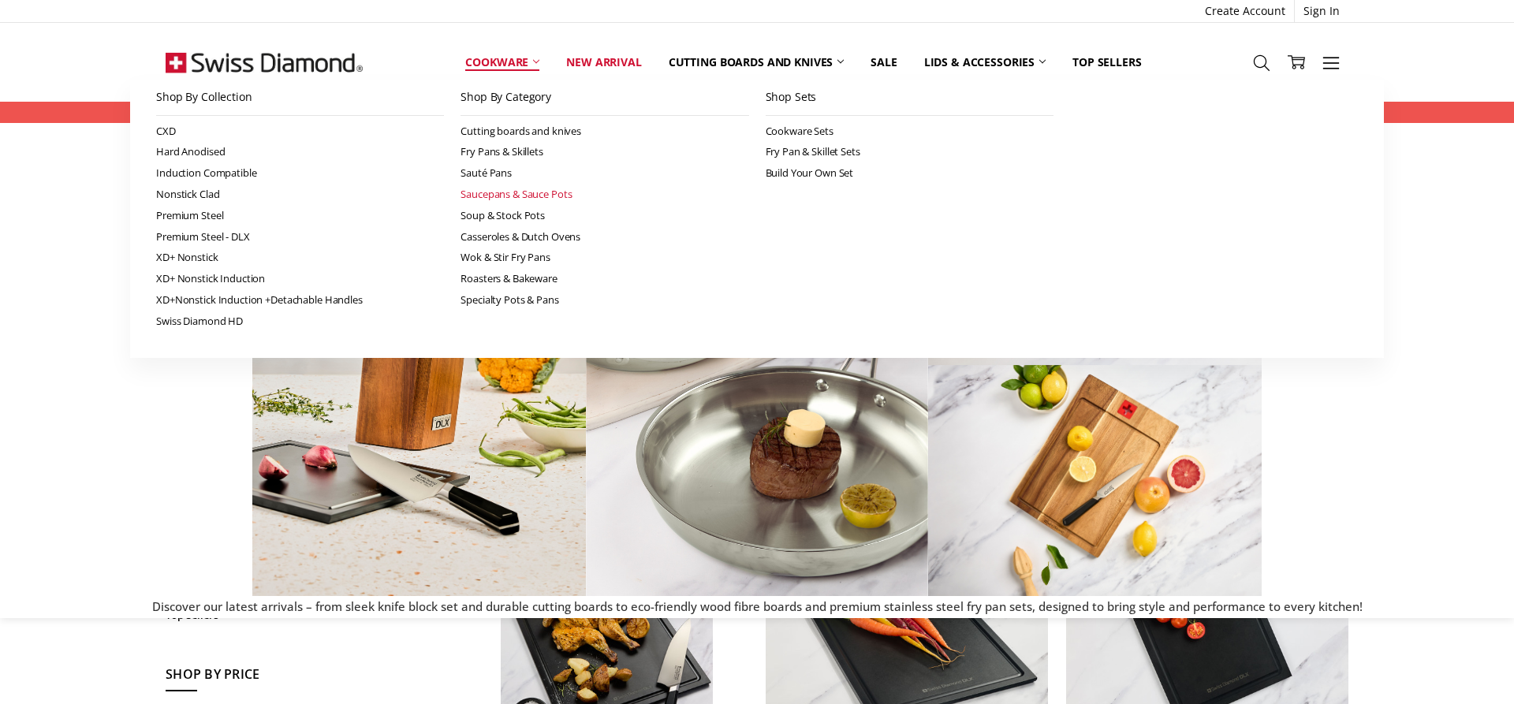
click at [483, 194] on link "Saucepans & Sauce Pots" at bounding box center [605, 194] width 288 height 21
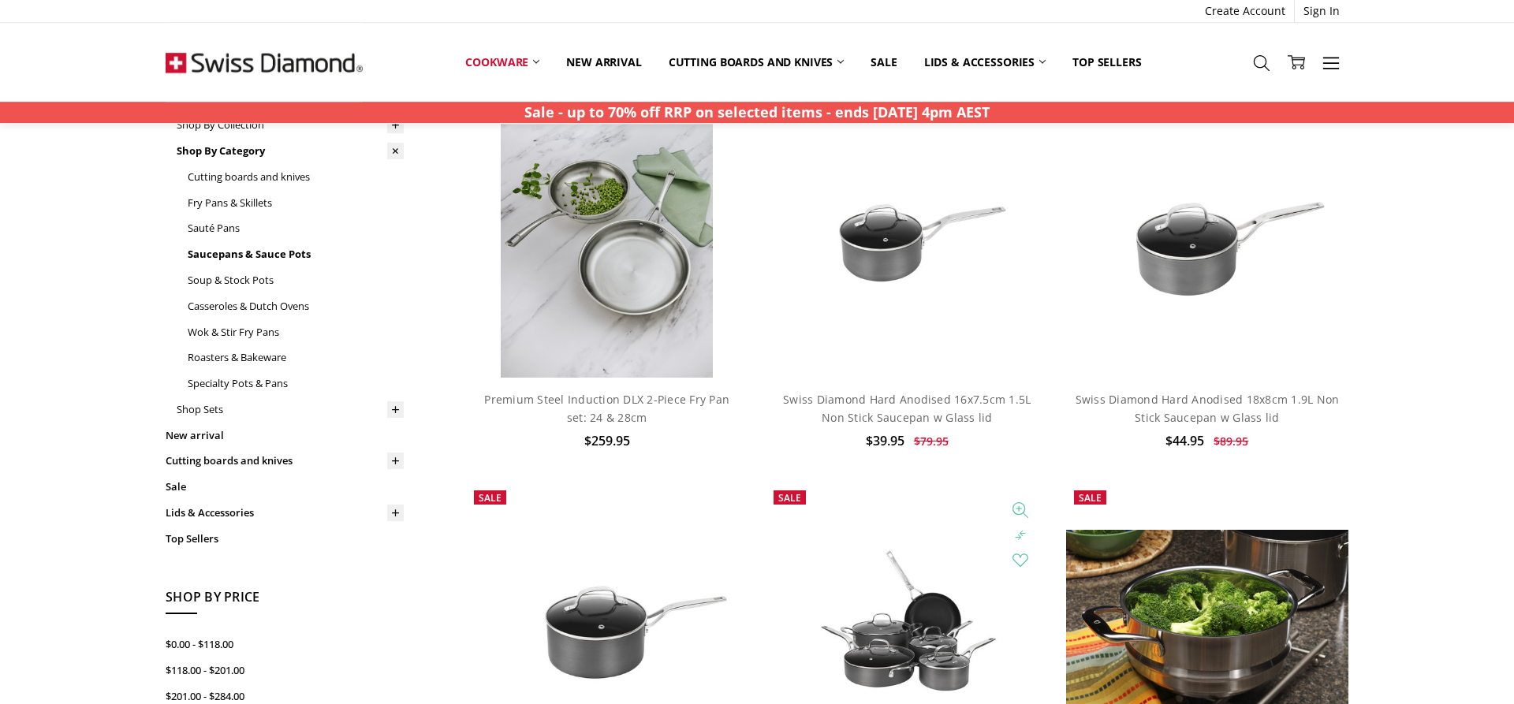
scroll to position [161, 0]
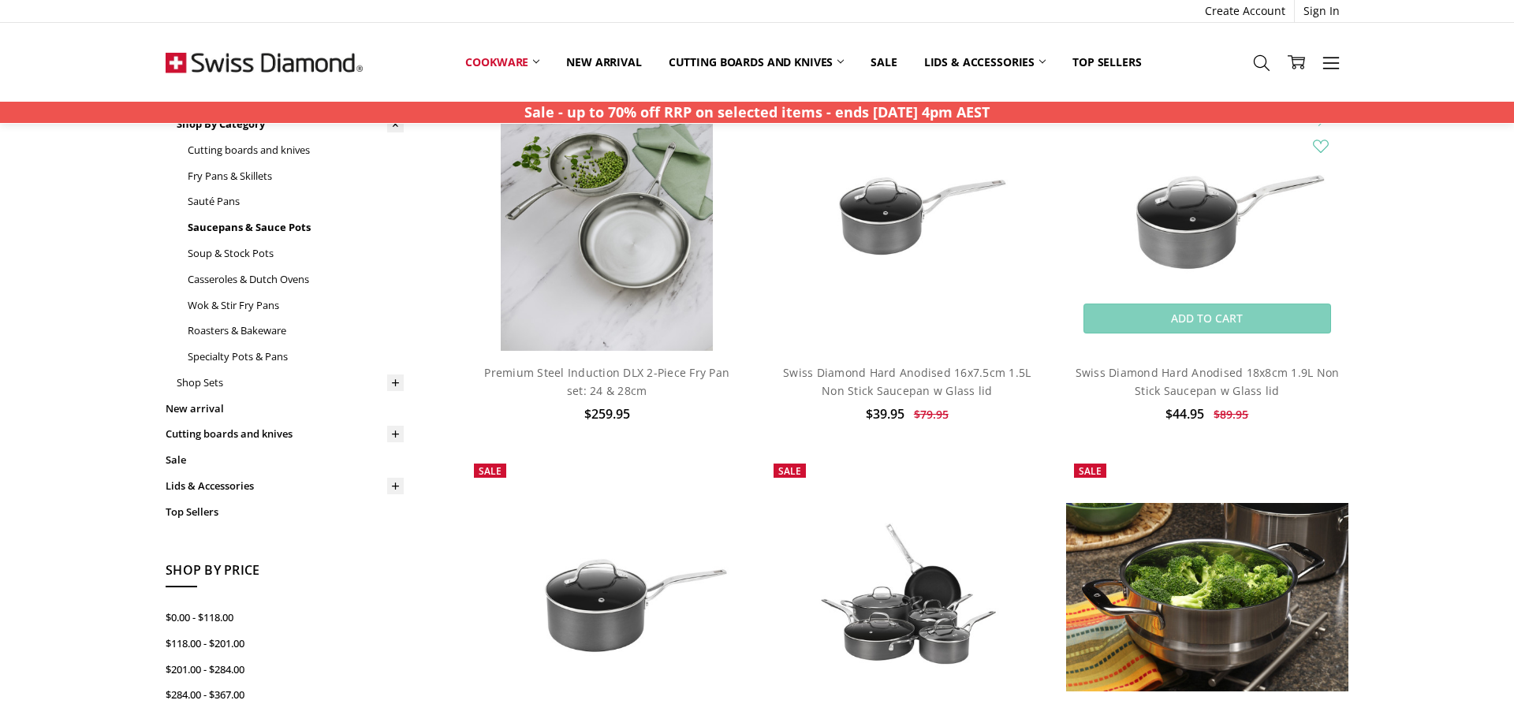
click at [1189, 233] on img at bounding box center [1207, 210] width 282 height 188
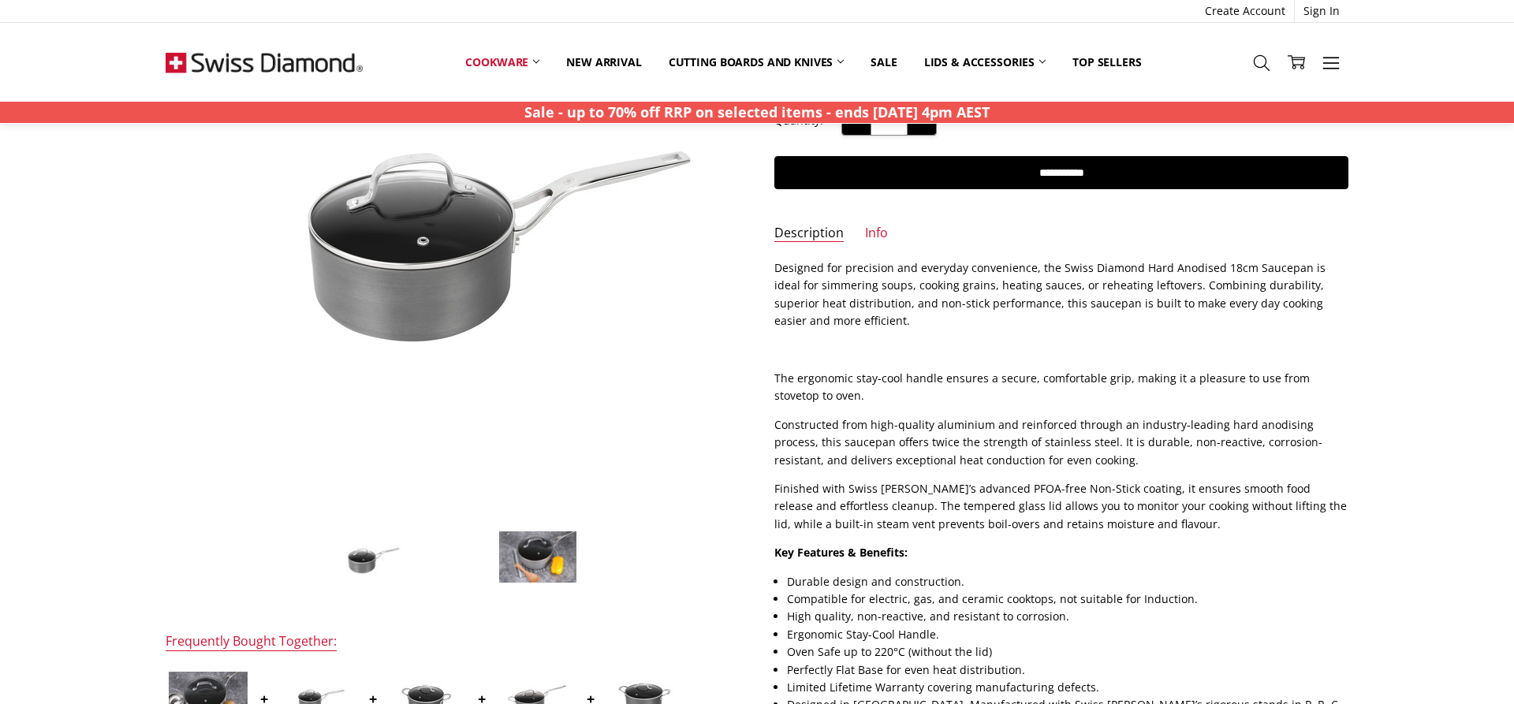
scroll to position [322, 0]
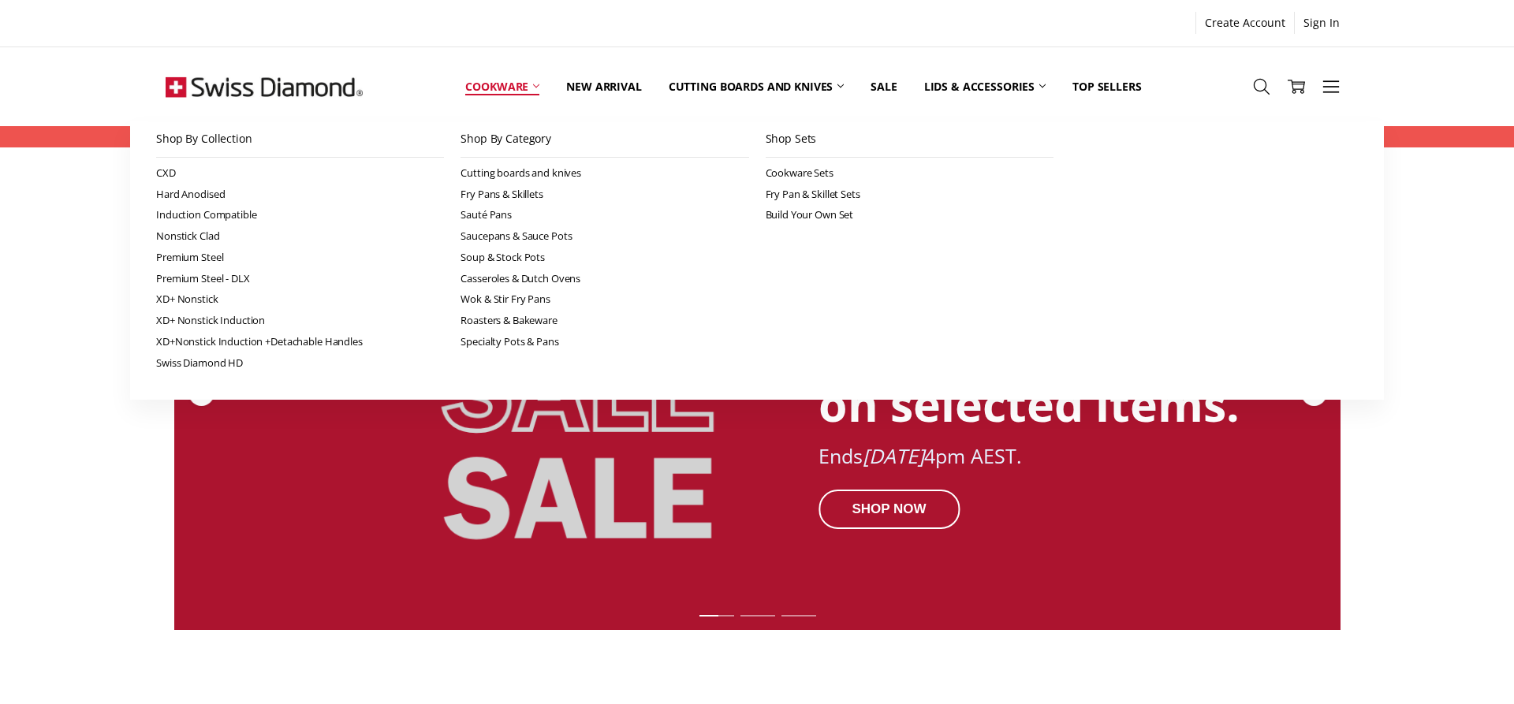
click at [502, 83] on link "Cookware" at bounding box center [502, 86] width 101 height 70
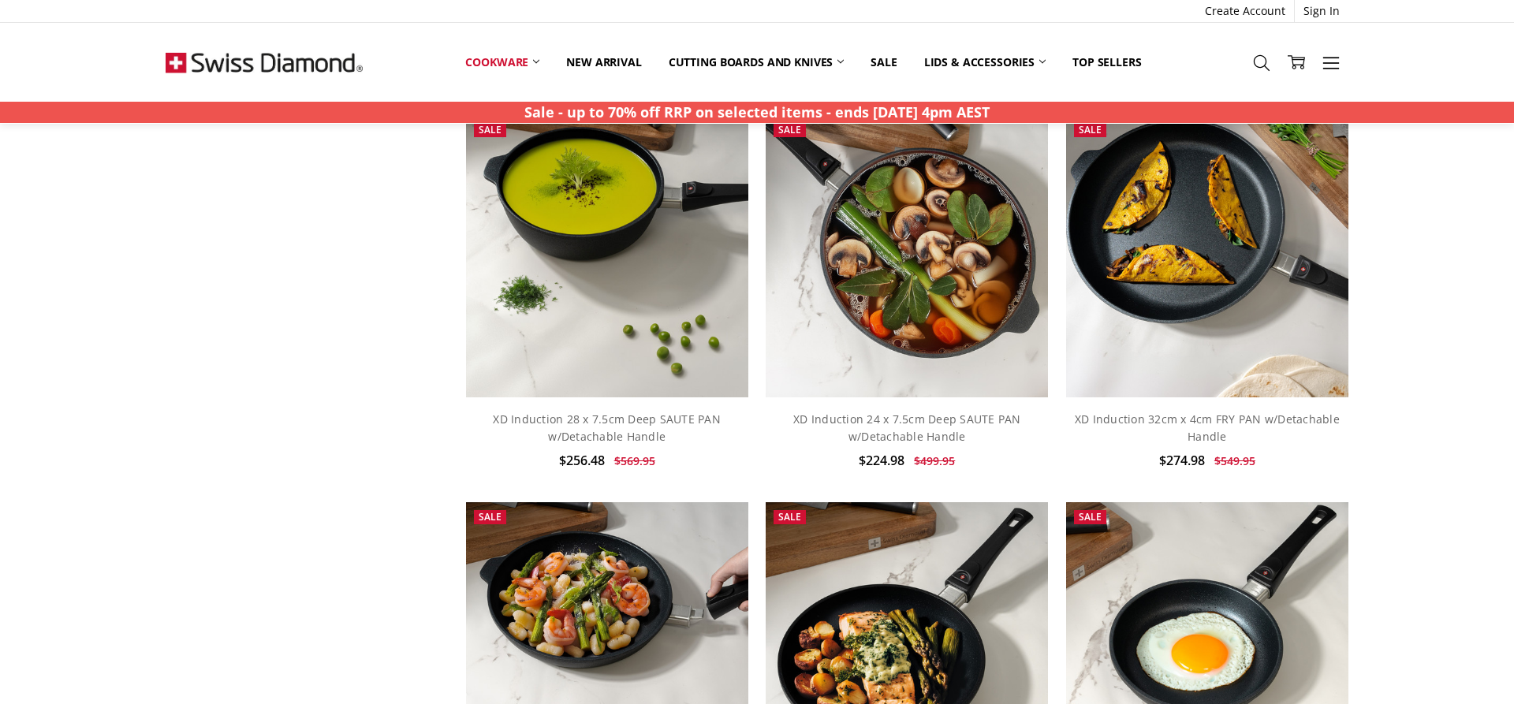
scroll to position [6515, 0]
